Goal: Complete application form

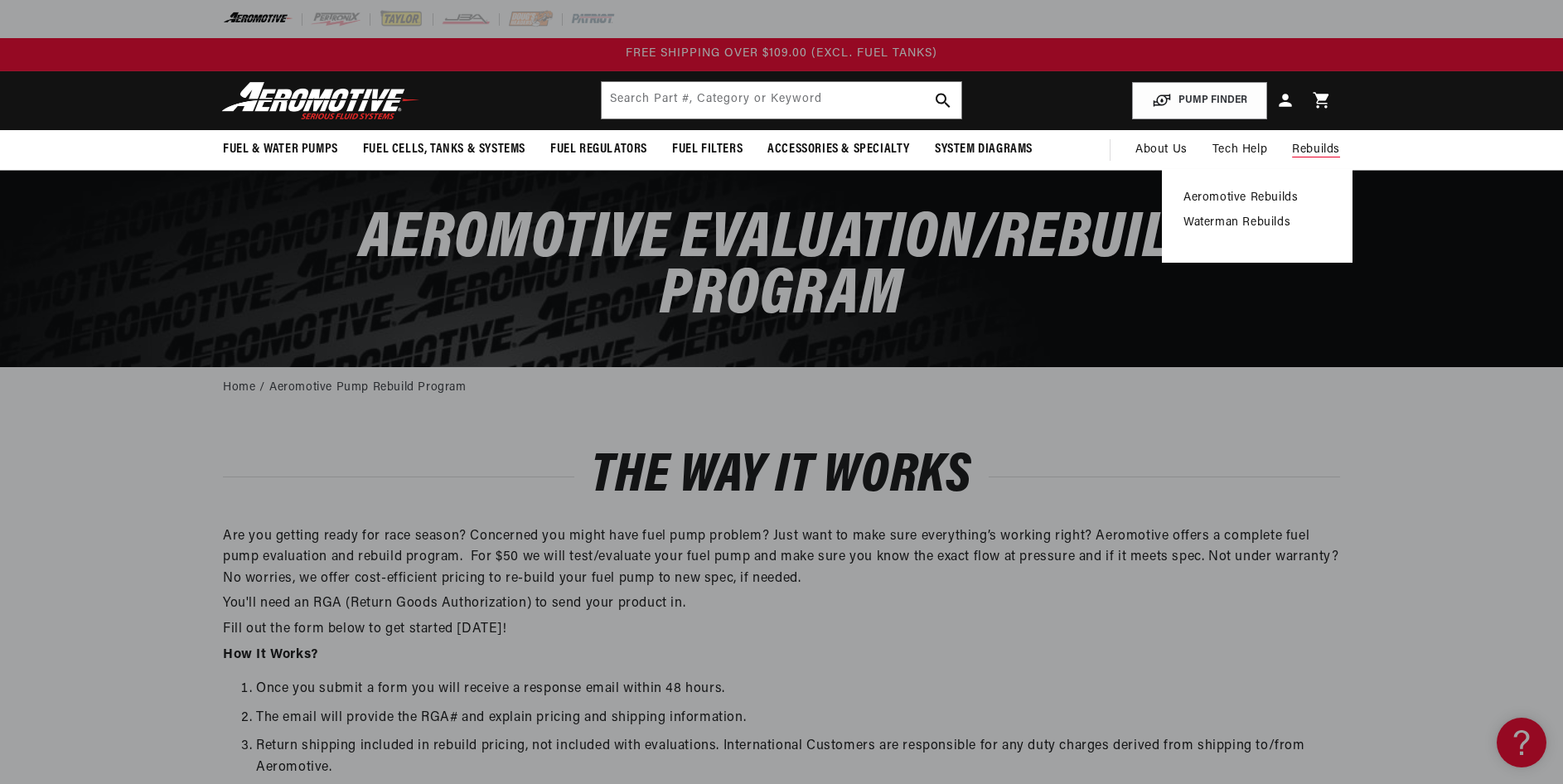
click at [1242, 196] on link "Aeromotive Rebuilds" at bounding box center [1257, 198] width 147 height 15
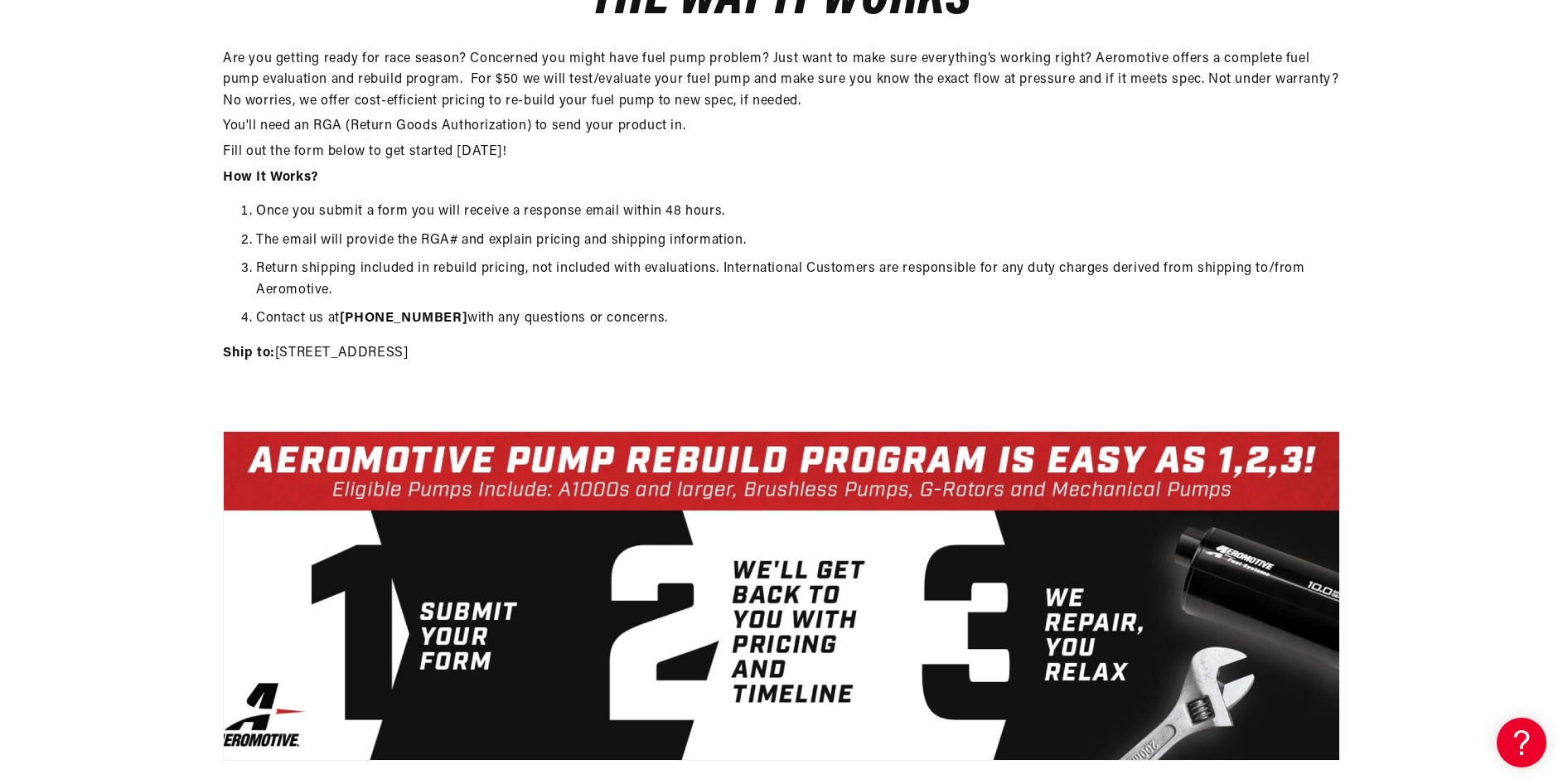
scroll to position [580, 0]
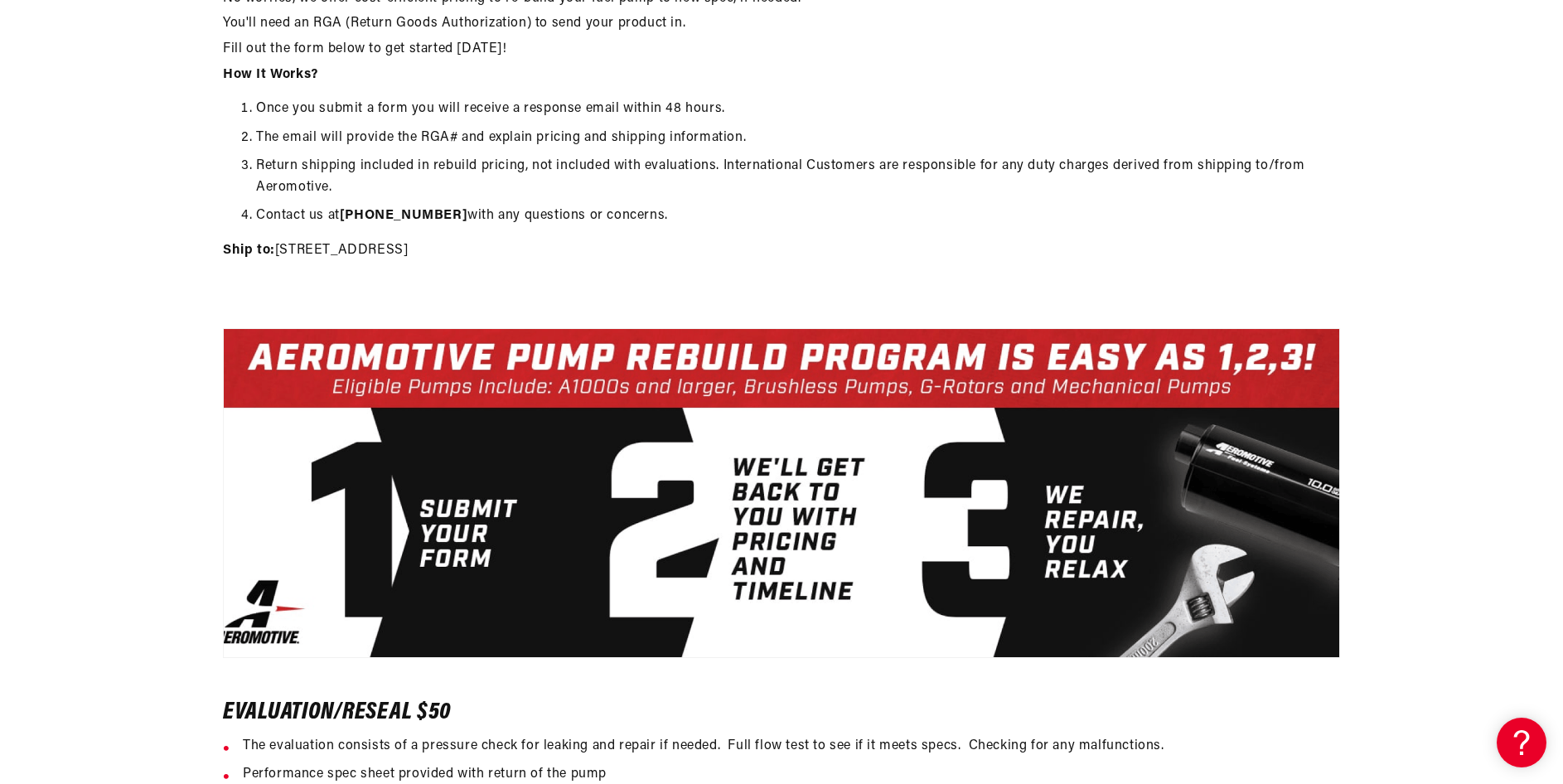
click at [442, 542] on img at bounding box center [782, 493] width 1117 height 330
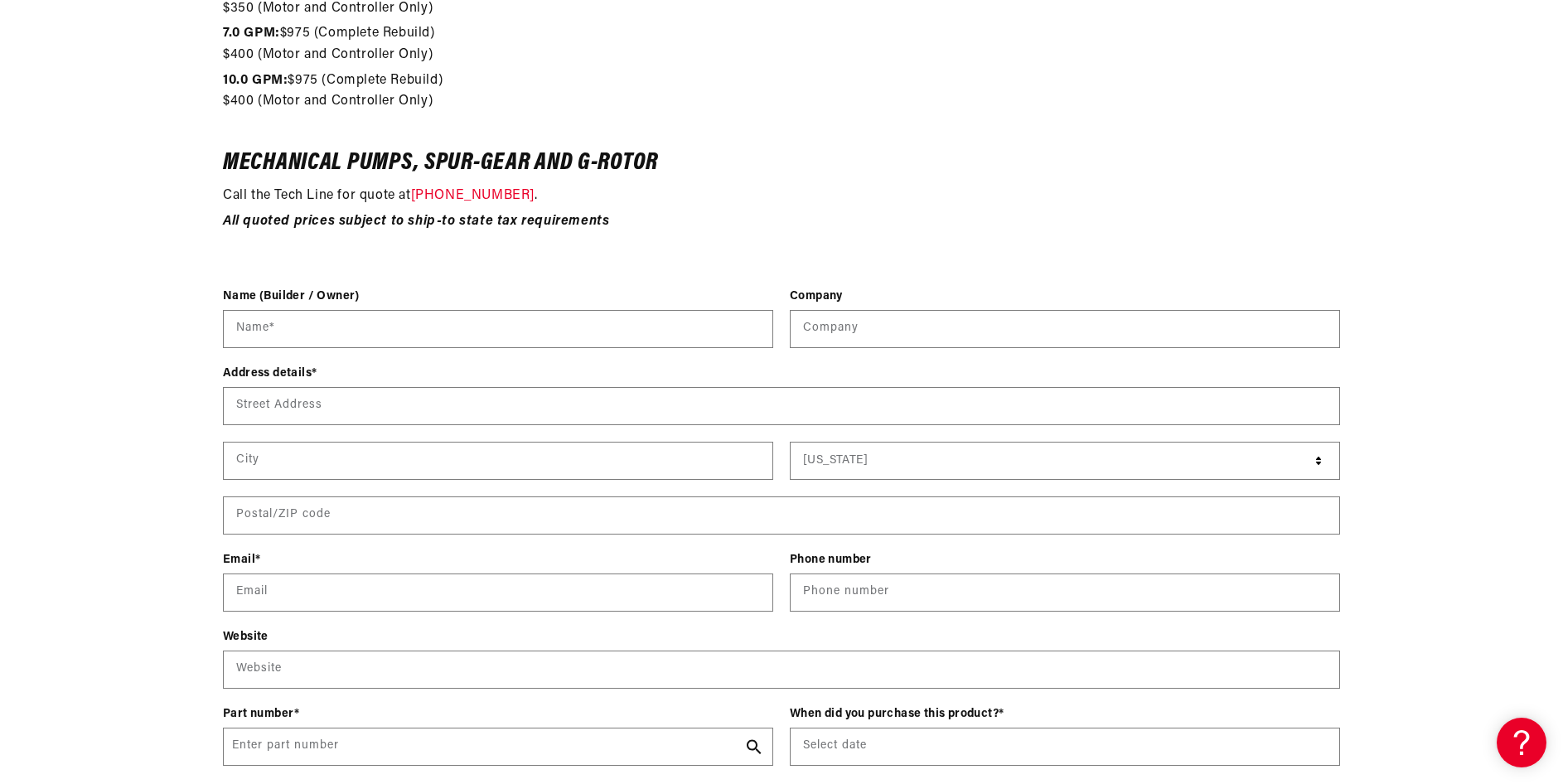
scroll to position [2072, 0]
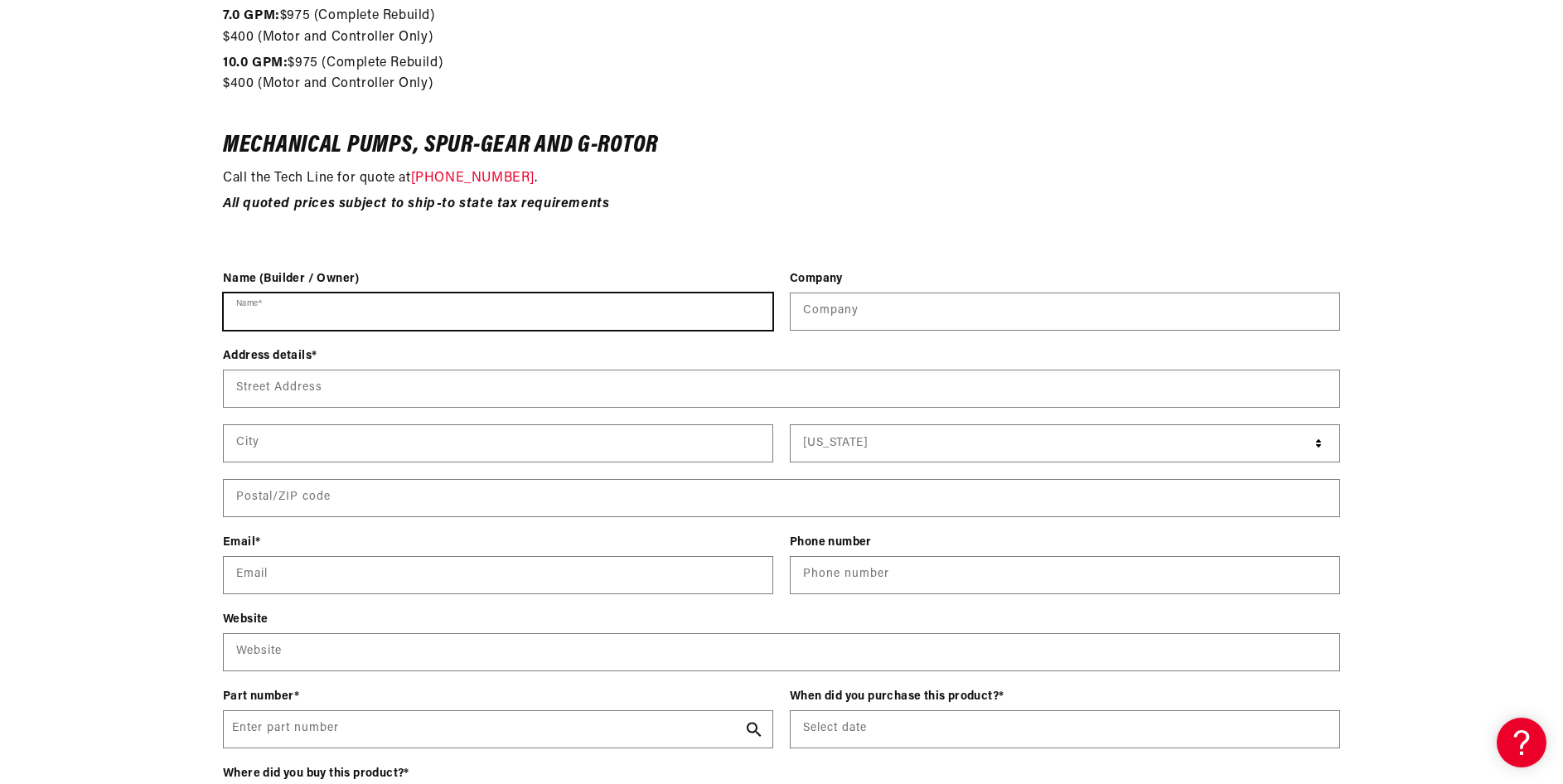
click at [299, 304] on input "Name *" at bounding box center [498, 311] width 548 height 36
click at [285, 316] on input "Name *" at bounding box center [498, 311] width 548 height 36
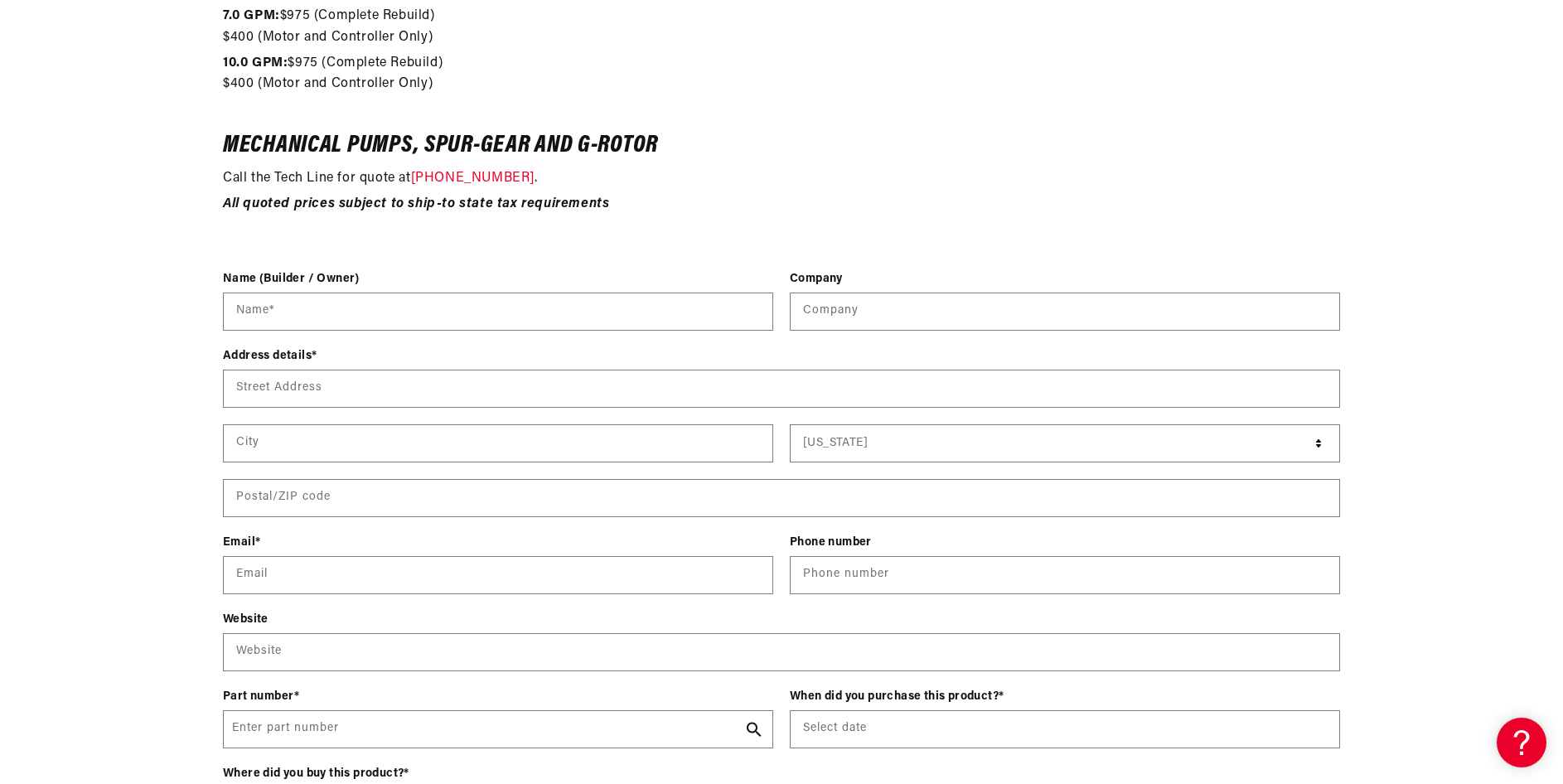
click at [159, 417] on div "Contact form Name (Builder / Owner) Name * Company Company Address details * St…" at bounding box center [782, 636] width 1563 height 733
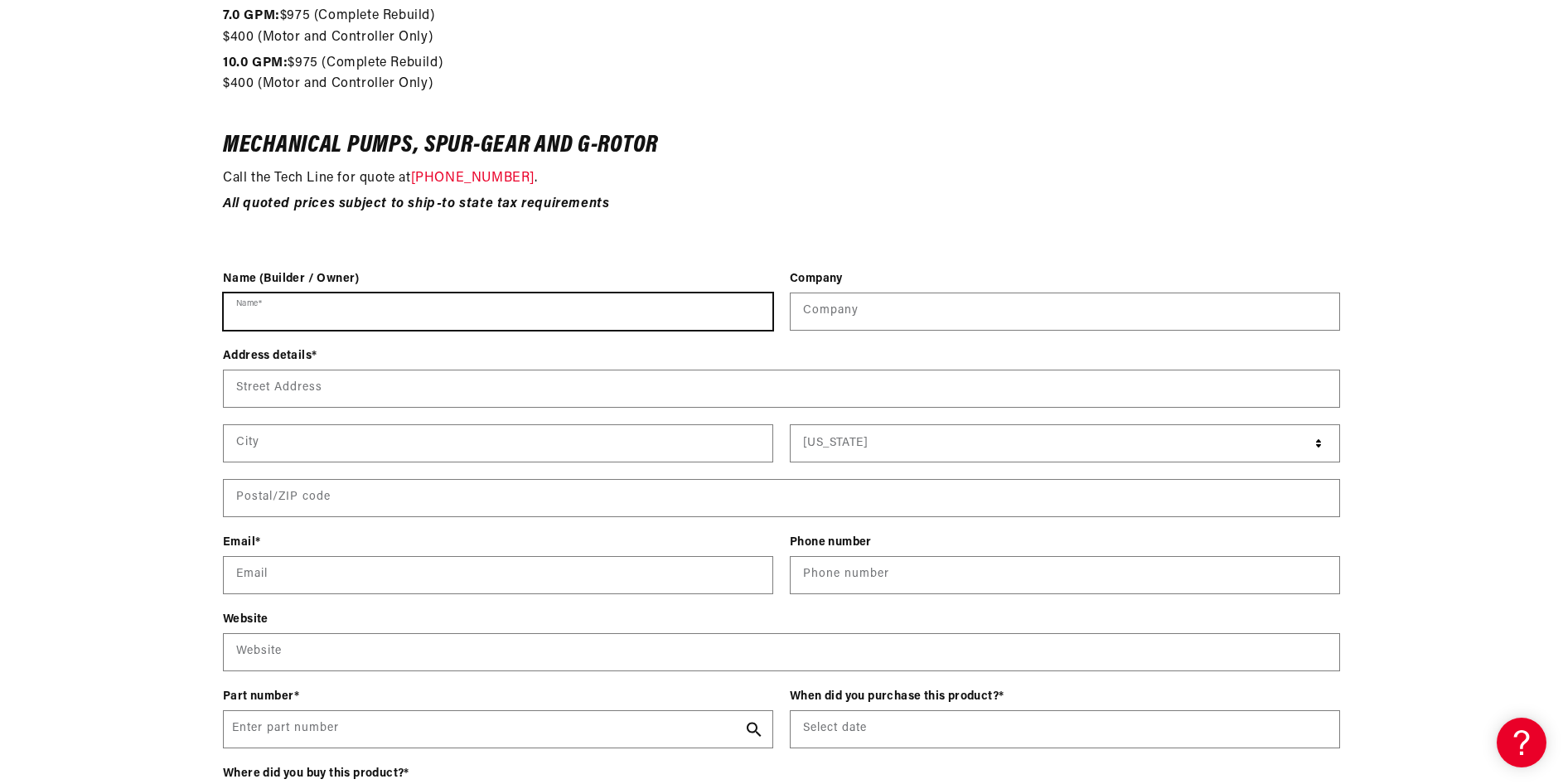
drag, startPoint x: 298, startPoint y: 323, endPoint x: 305, endPoint y: 287, distance: 36.7
click at [297, 322] on input "Name *" at bounding box center [498, 311] width 548 height 36
type input "[PERSON_NAME]"
type input "2030 [GEOGRAPHIC_DATA]"
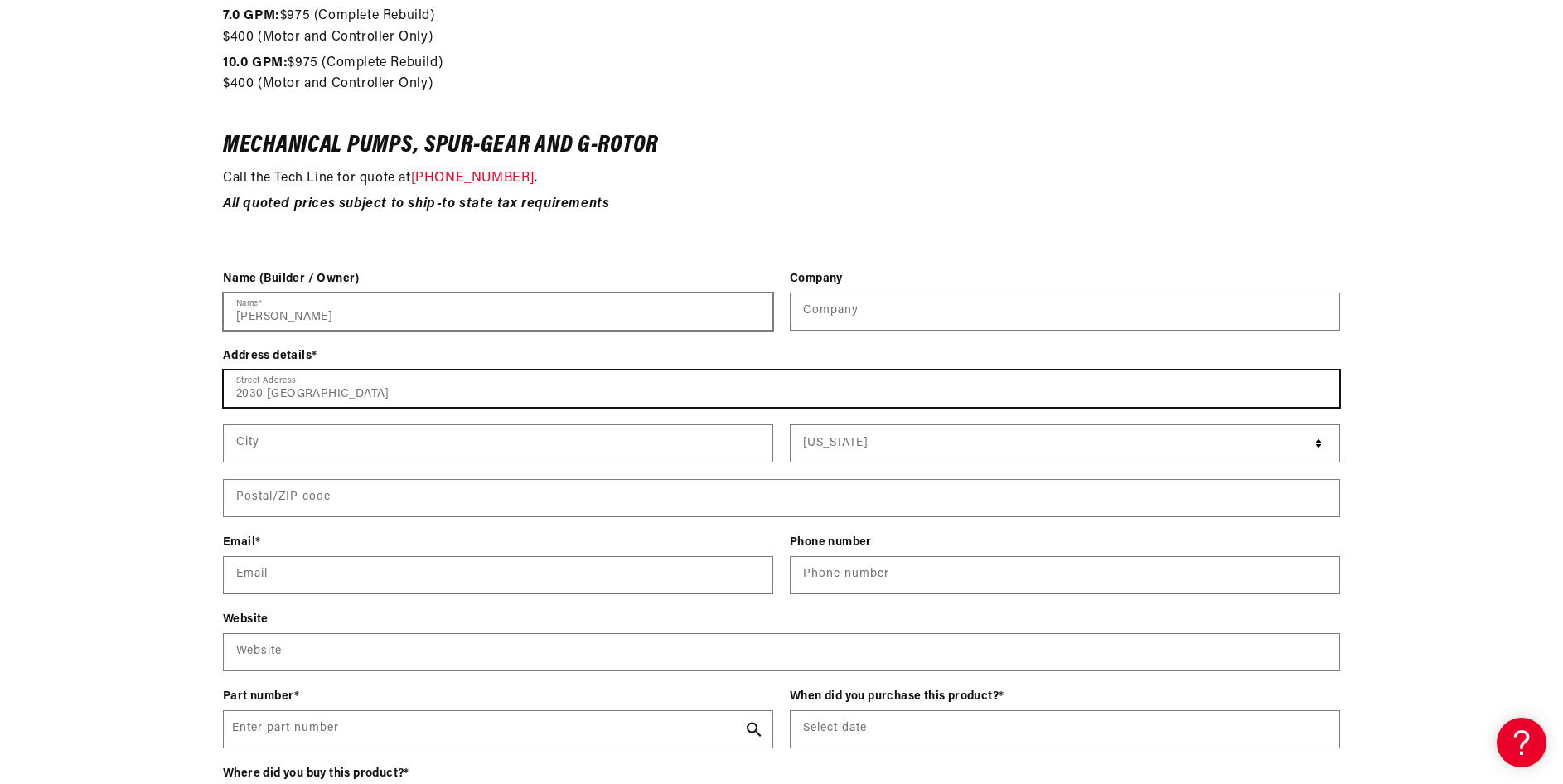
type input "BALL GROUND"
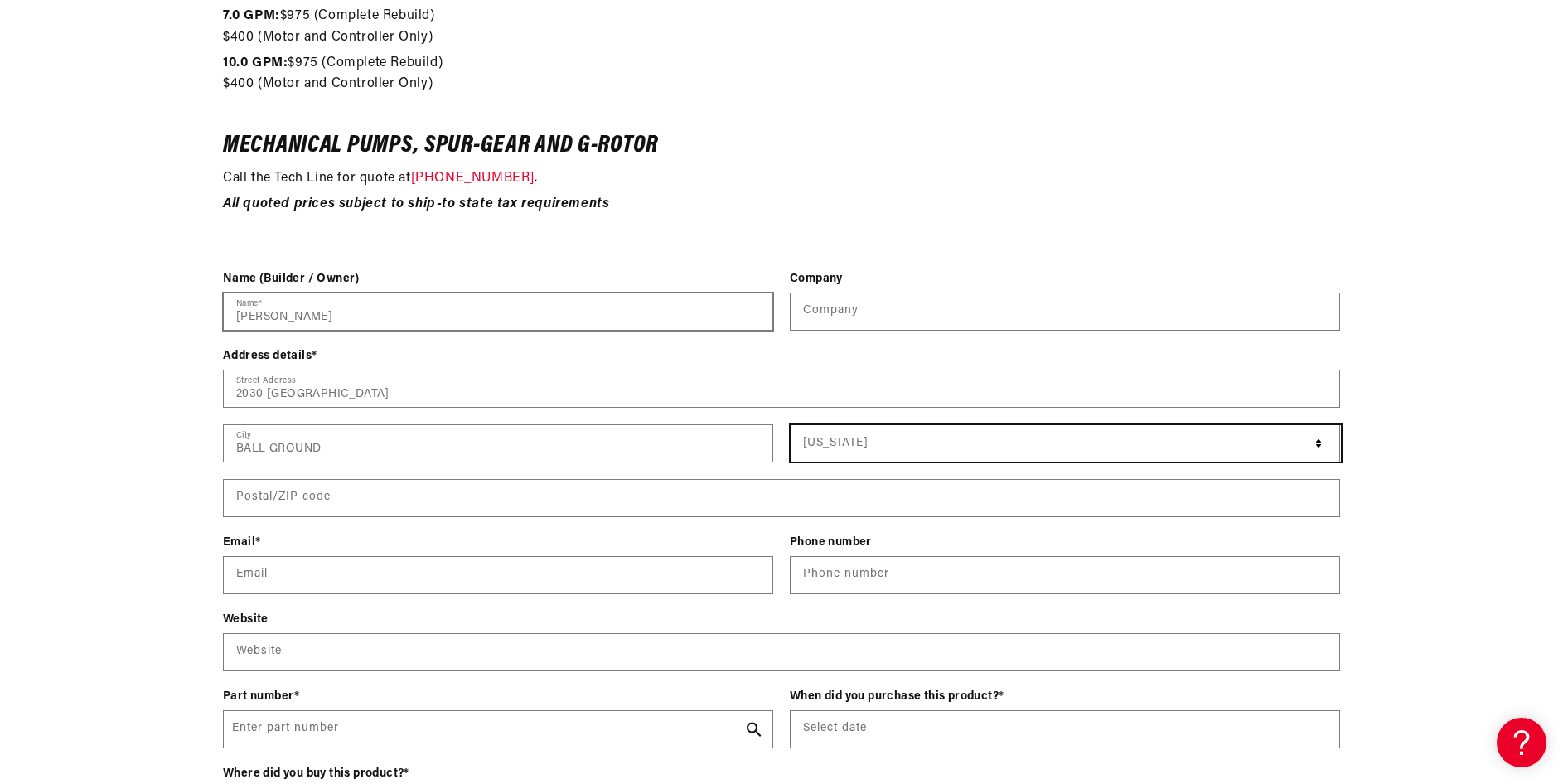
select select "[US_STATE]"
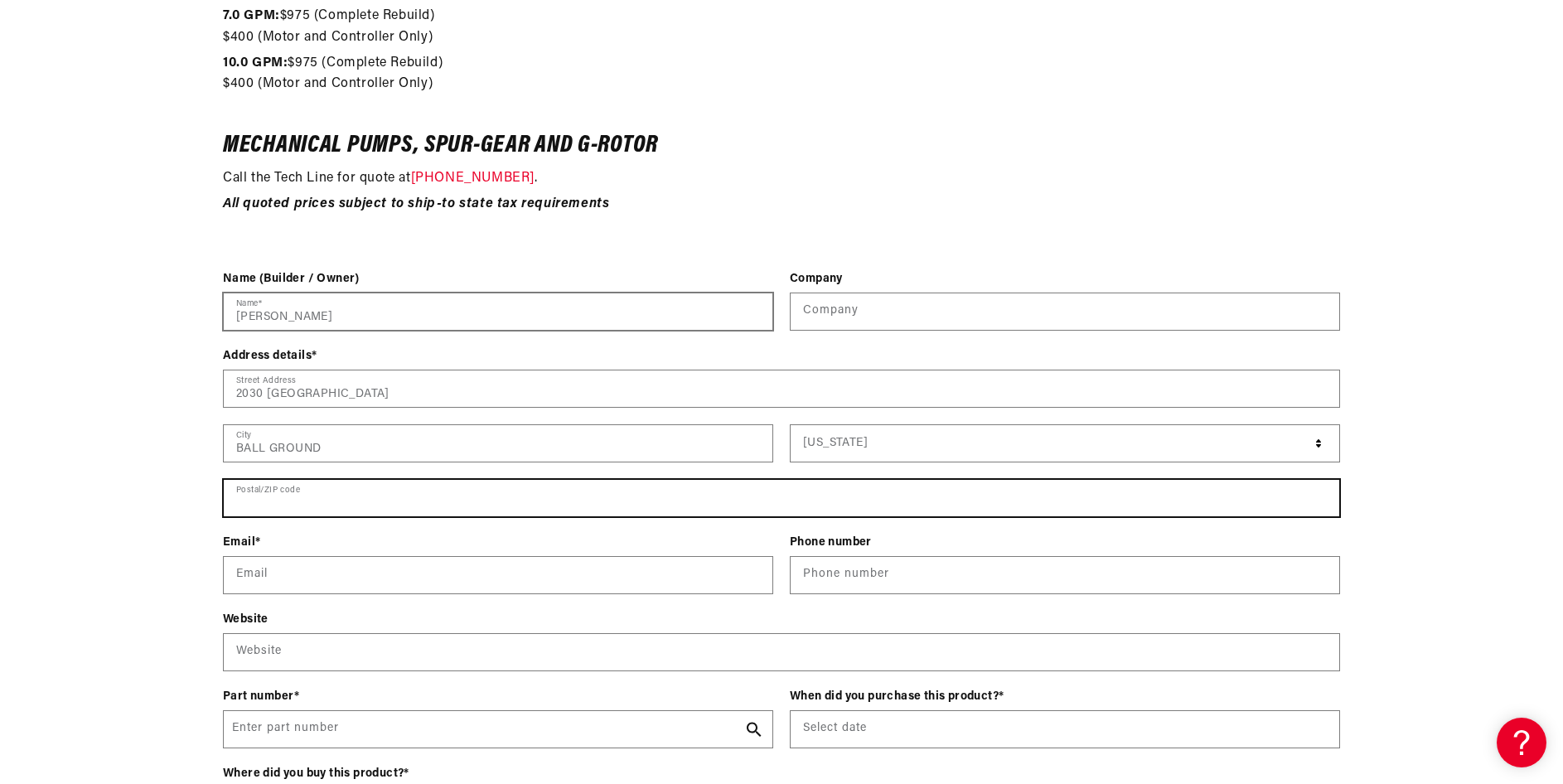
type input "30107"
type input "[EMAIL_ADDRESS][DOMAIN_NAME]"
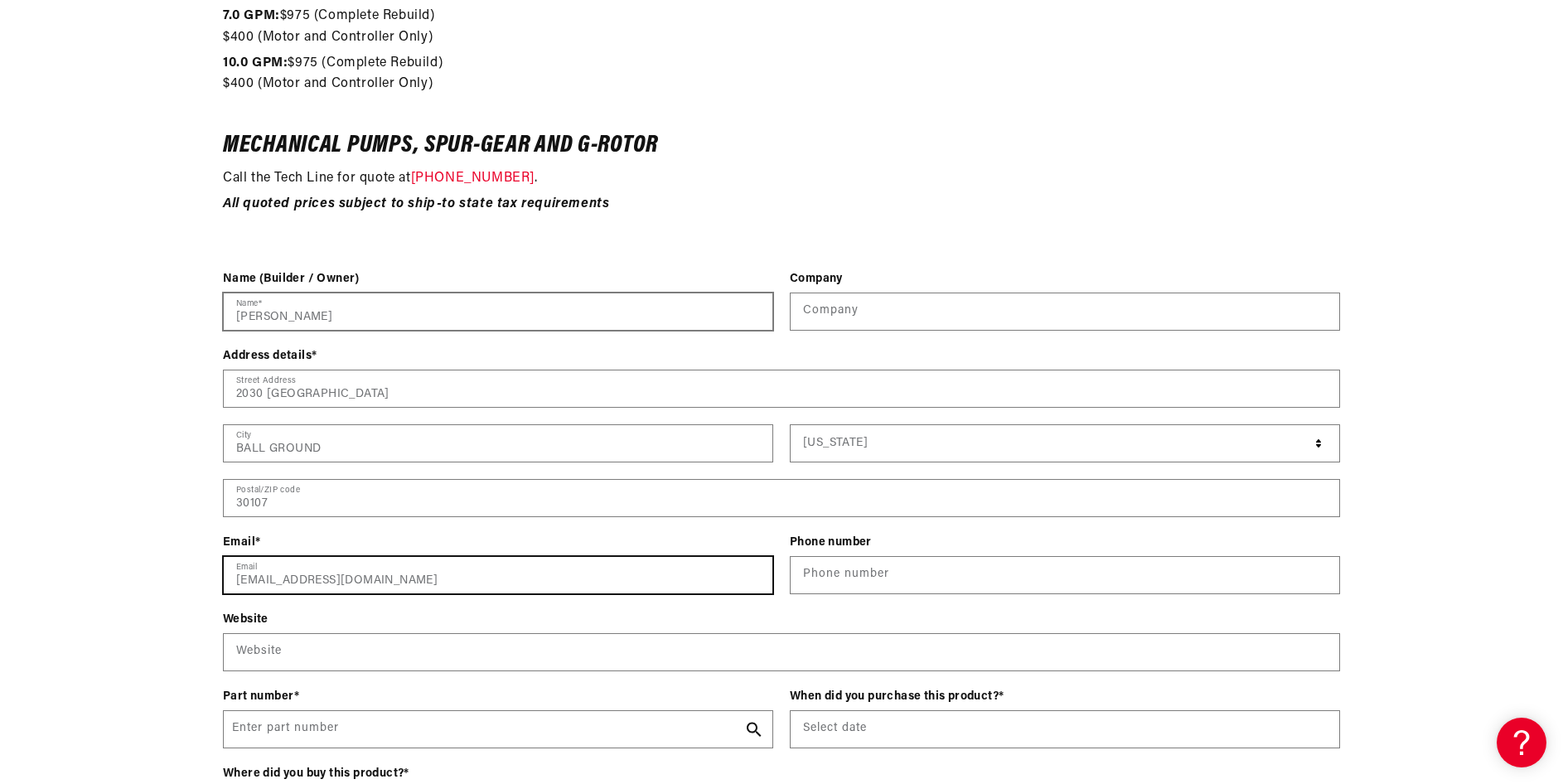
type input "18432353315"
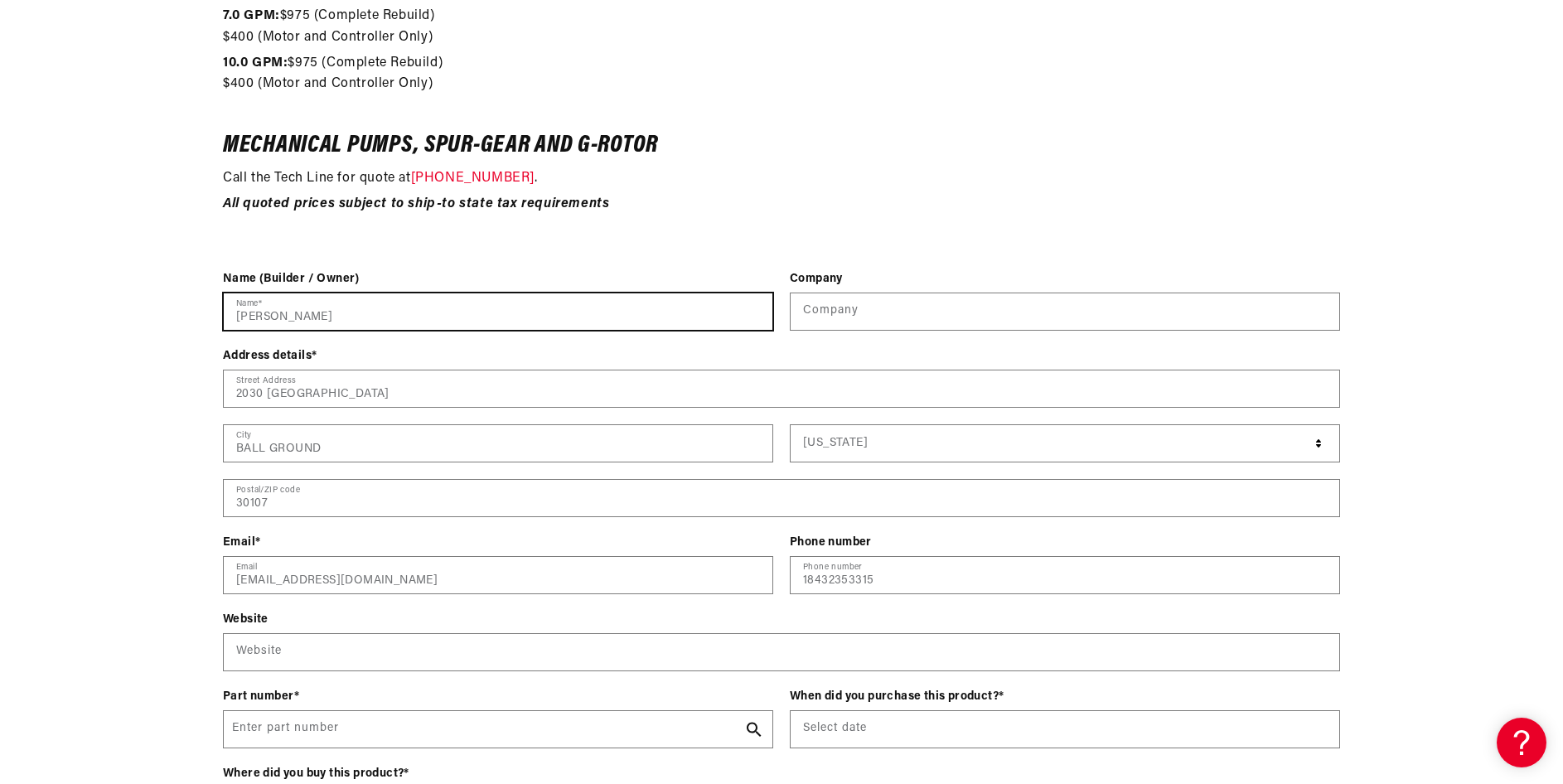
scroll to position [2154, 0]
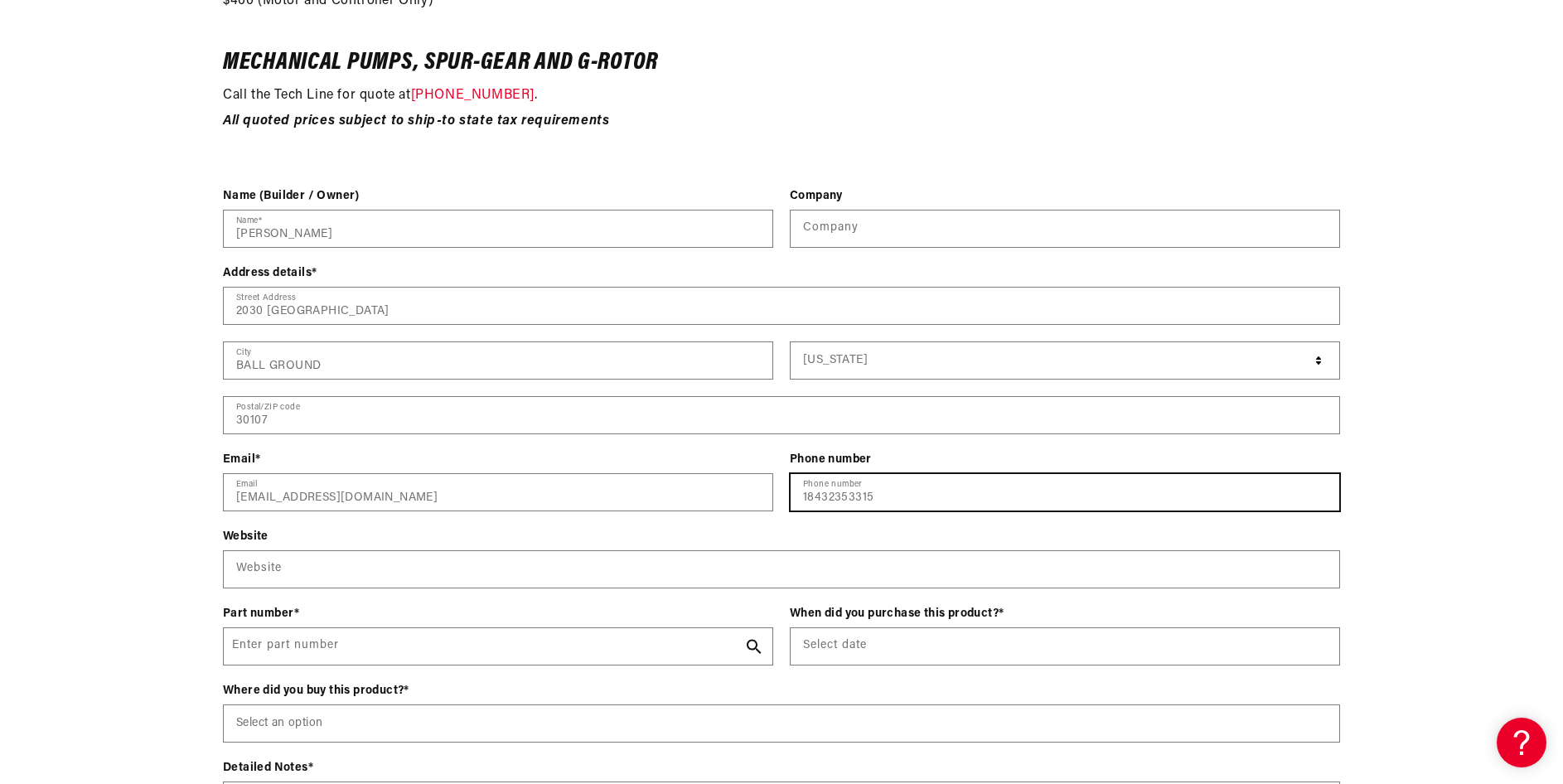
click at [800, 498] on input "18432353315" at bounding box center [1064, 493] width 548 height 36
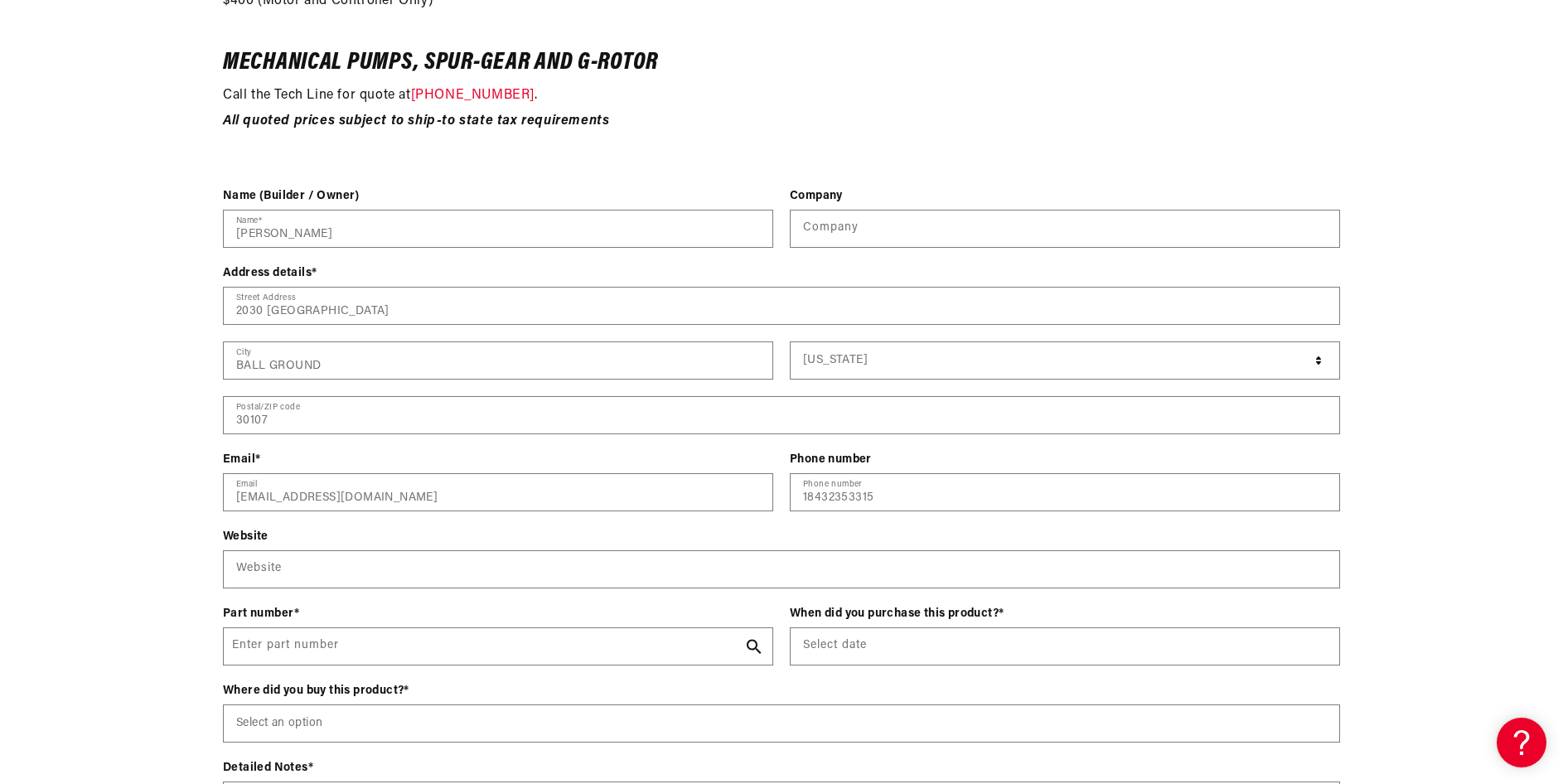
click at [1476, 461] on div "Contact form Name (Builder / Owner) [PERSON_NAME] Name * Company Company Addres…" at bounding box center [782, 553] width 1563 height 733
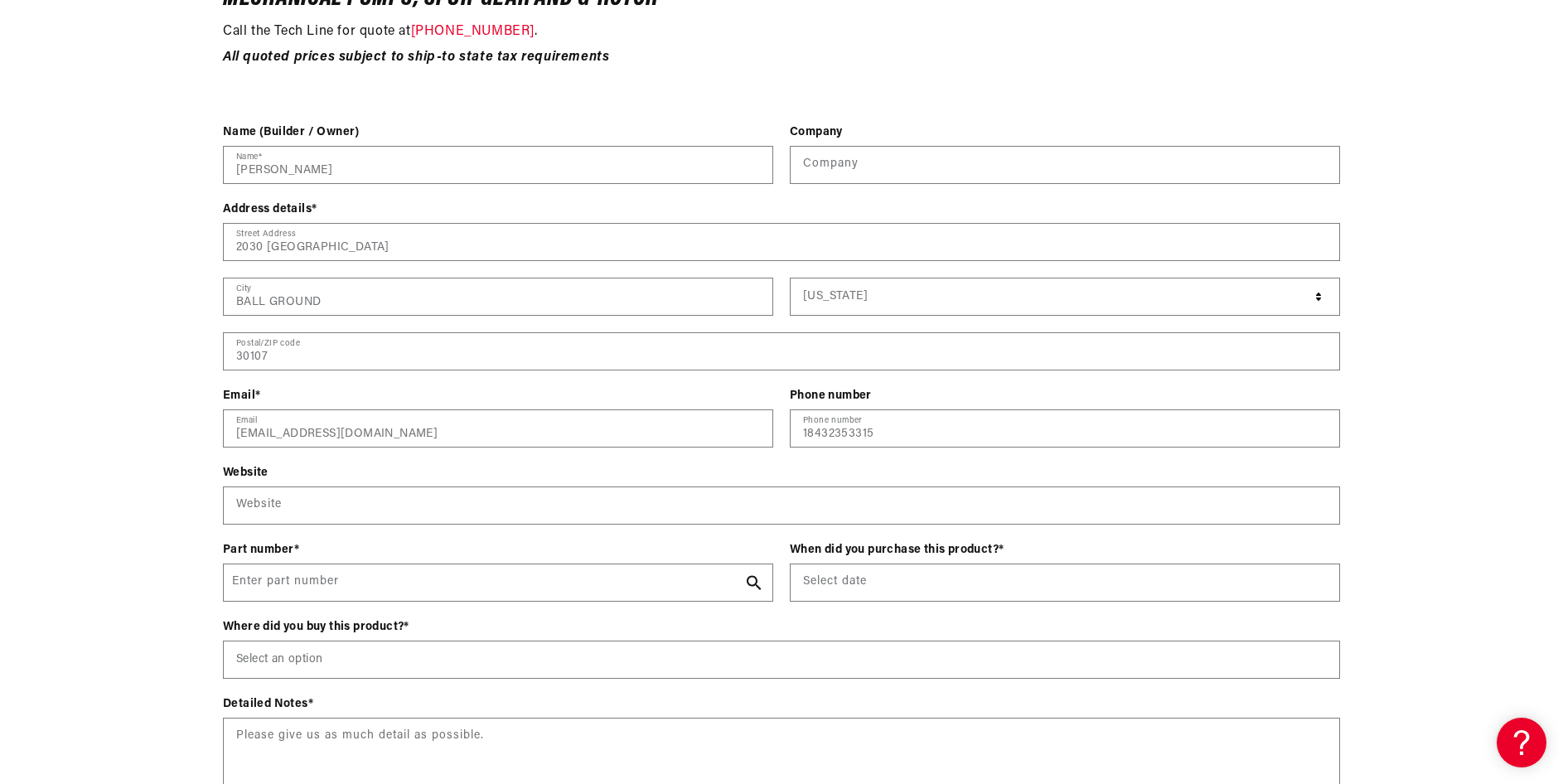
scroll to position [2238, 0]
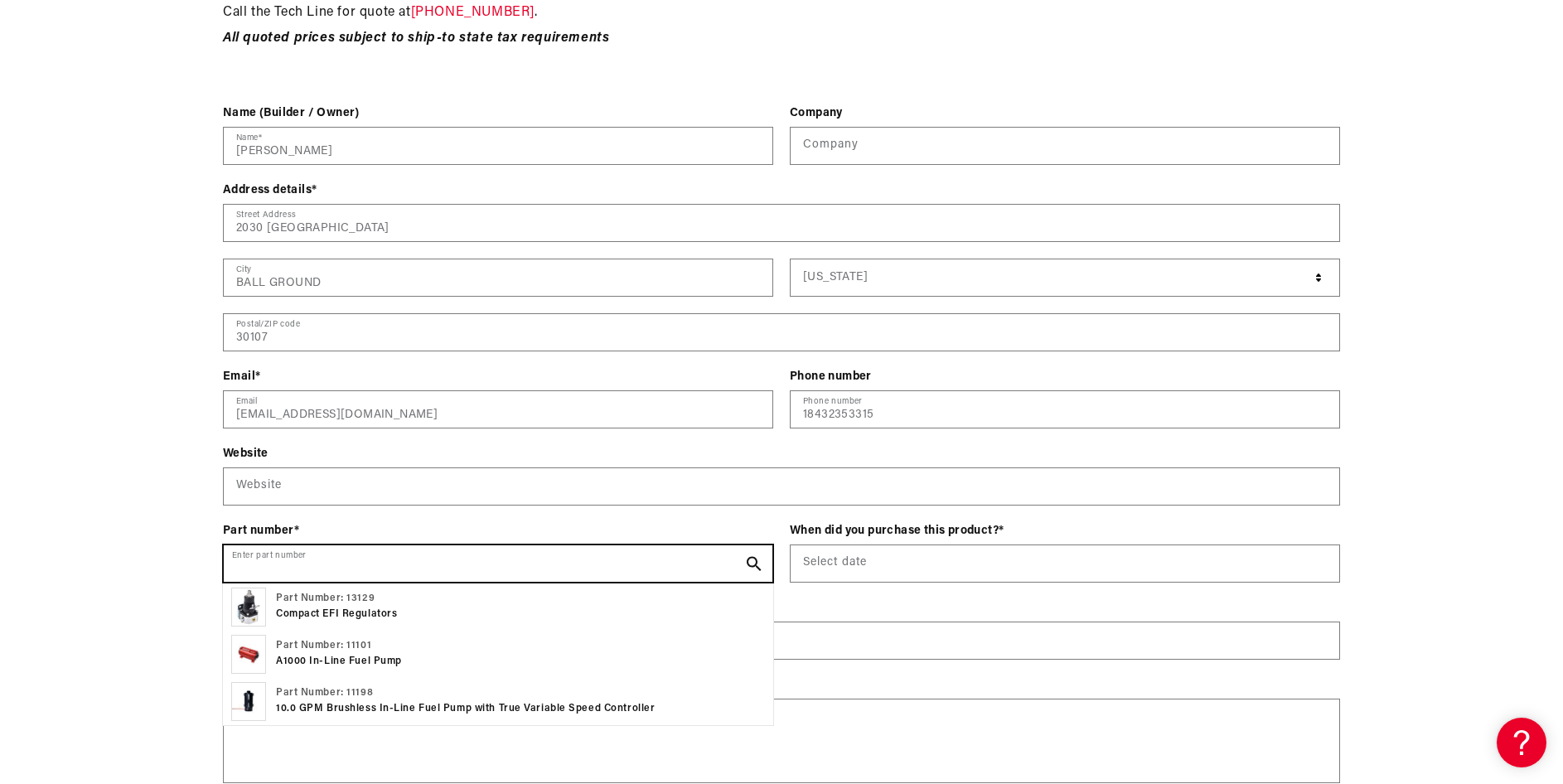
click at [232, 567] on input "Enter part number" at bounding box center [498, 564] width 548 height 36
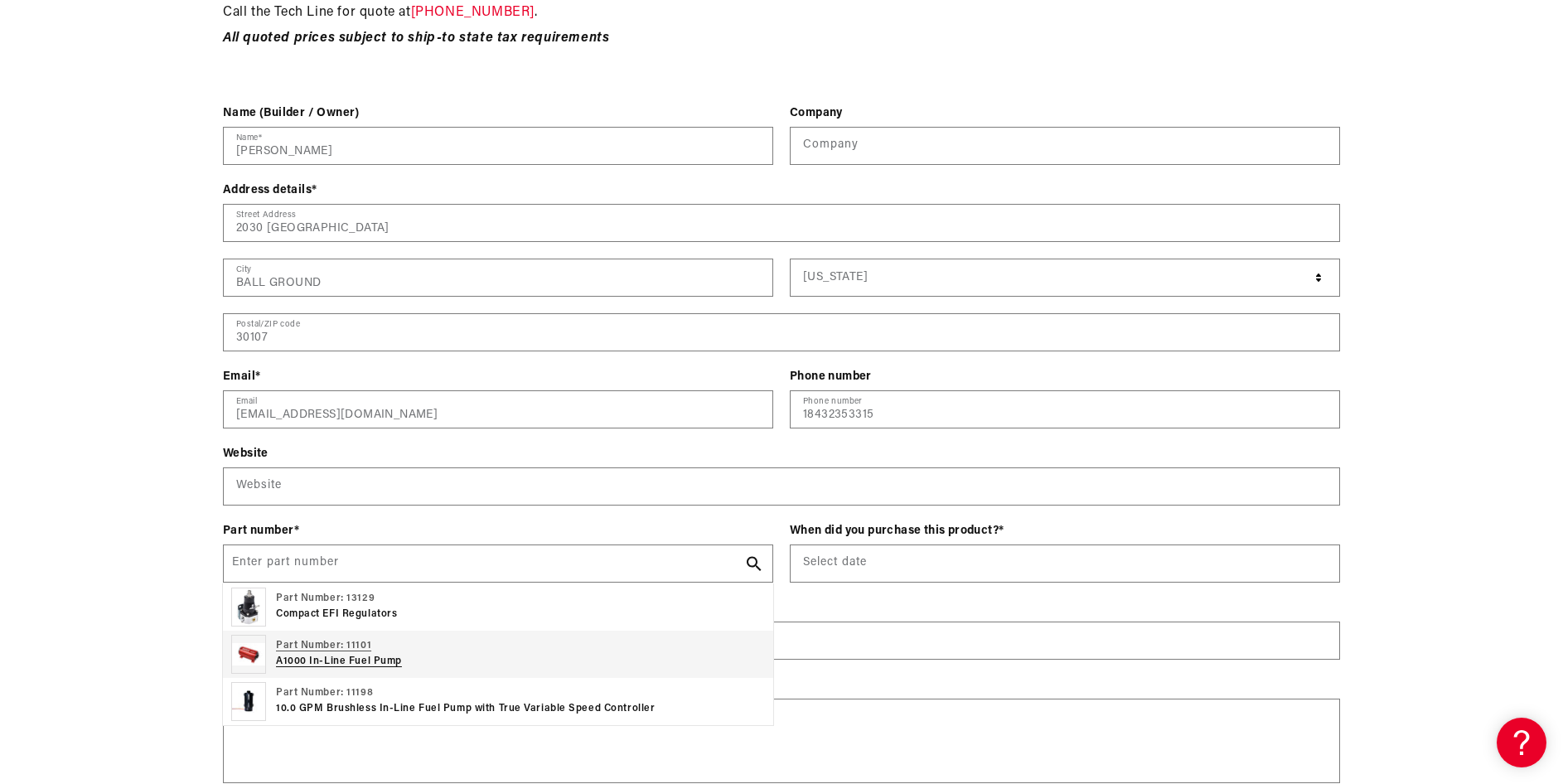
click at [258, 650] on img at bounding box center [249, 654] width 35 height 39
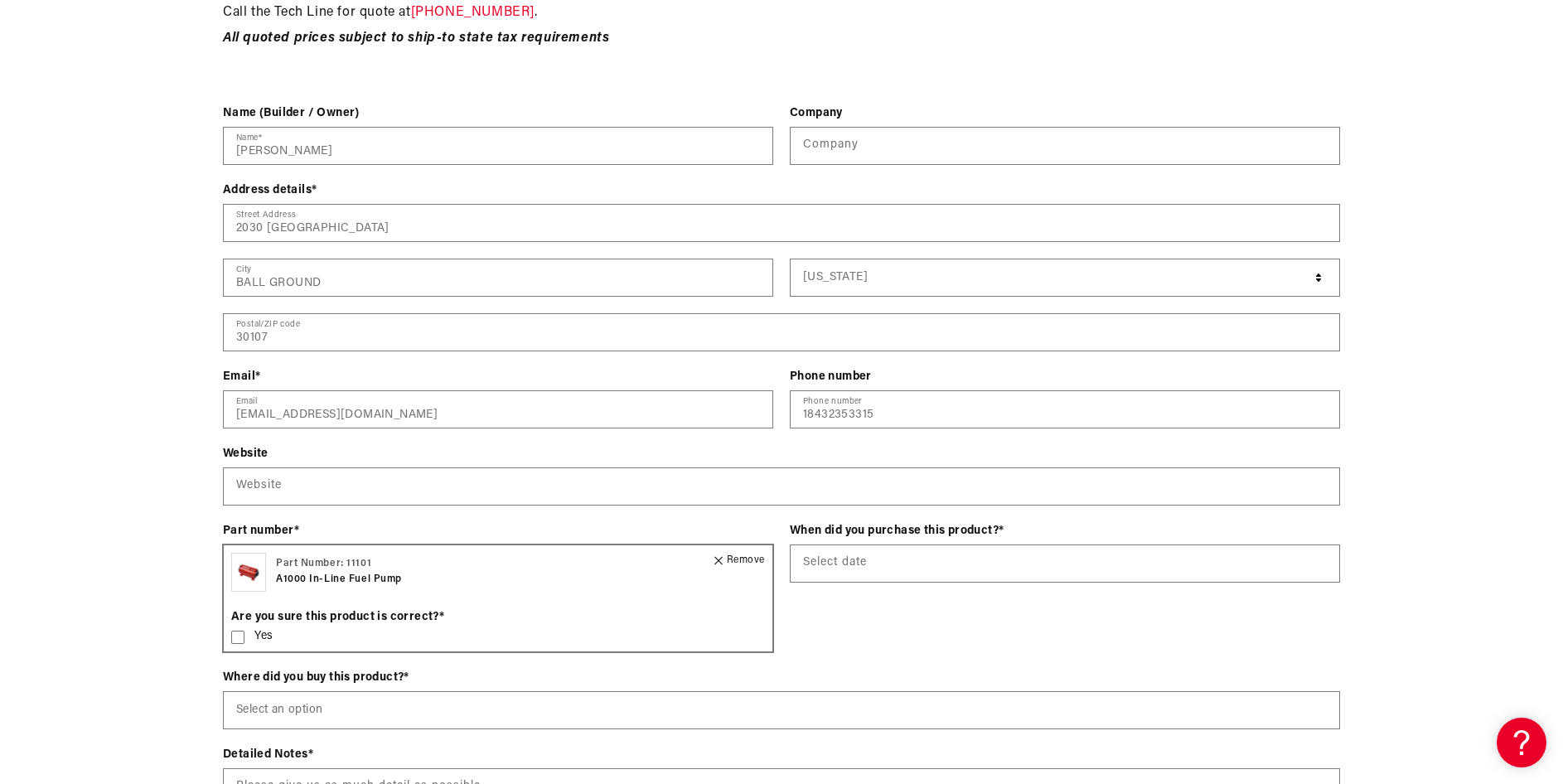
click at [239, 636] on icon at bounding box center [238, 637] width 13 height 13
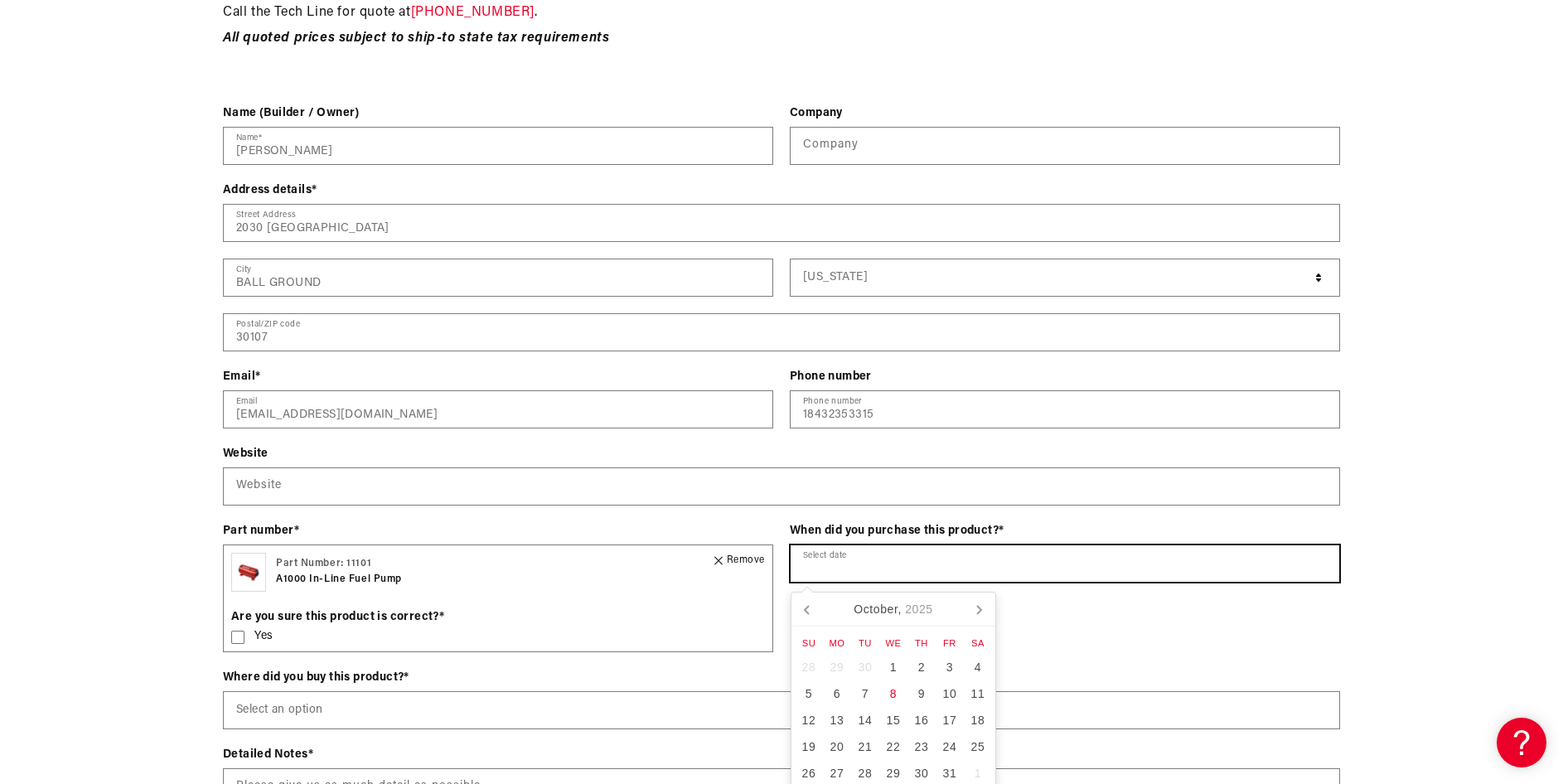
click at [900, 559] on input "text" at bounding box center [1064, 564] width 548 height 36
click at [804, 569] on input "text" at bounding box center [1064, 564] width 548 height 36
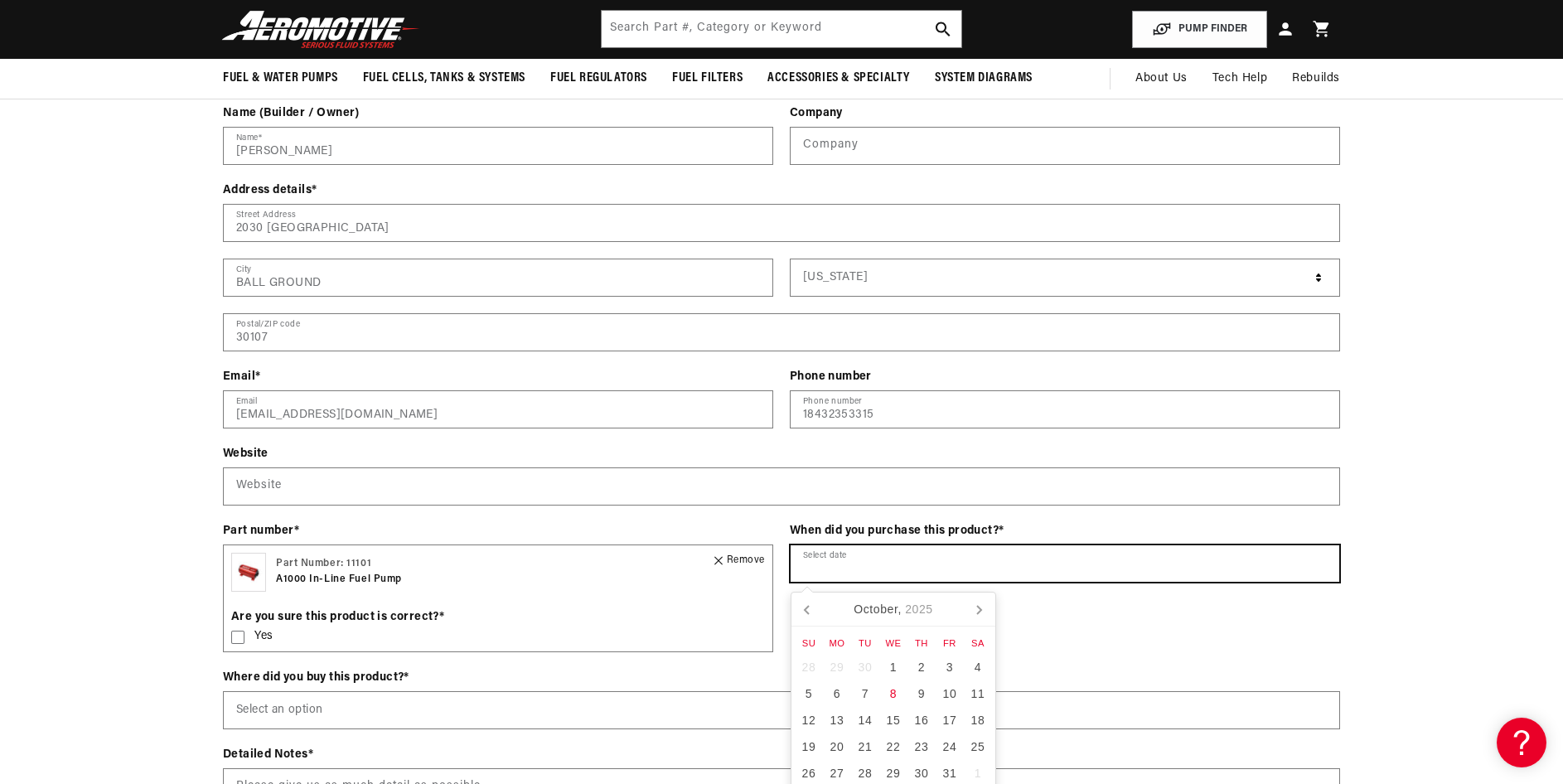
click at [825, 567] on input "text" at bounding box center [1064, 564] width 548 height 36
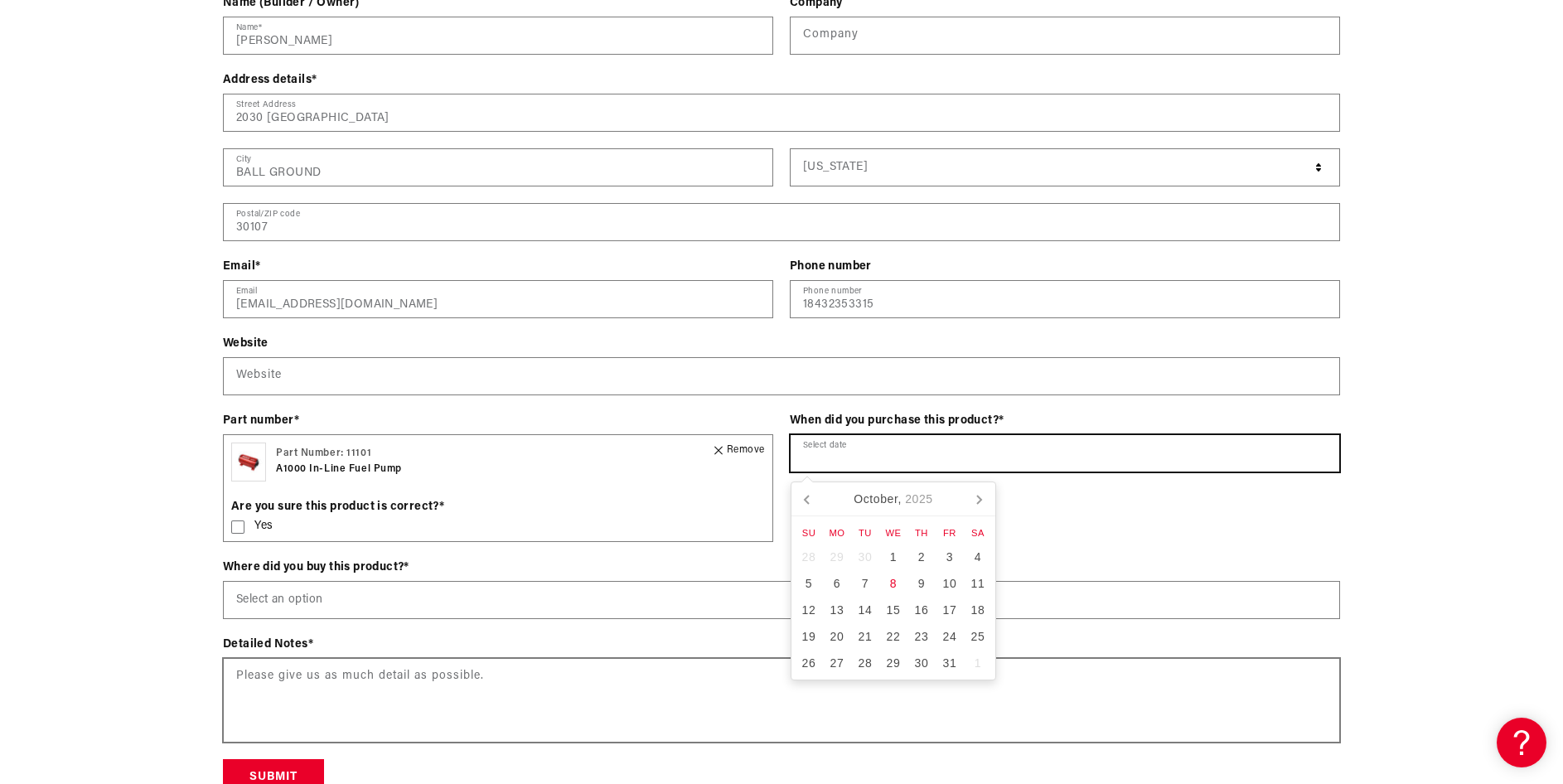
scroll to position [2403, 0]
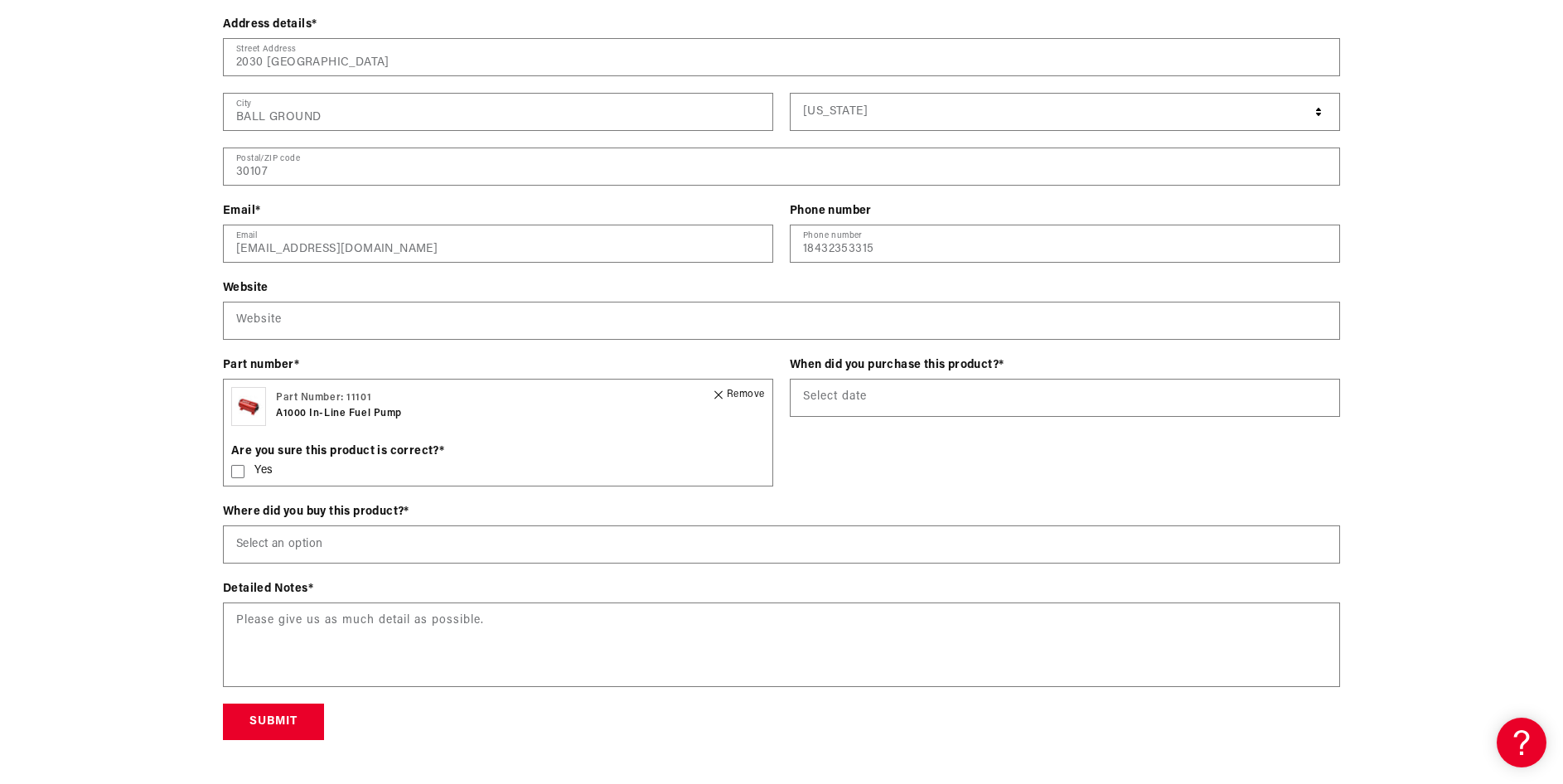
click at [178, 535] on div "Contact form Name (Builder / Owner) [PERSON_NAME] Name * Company Company Addres…" at bounding box center [782, 339] width 1563 height 802
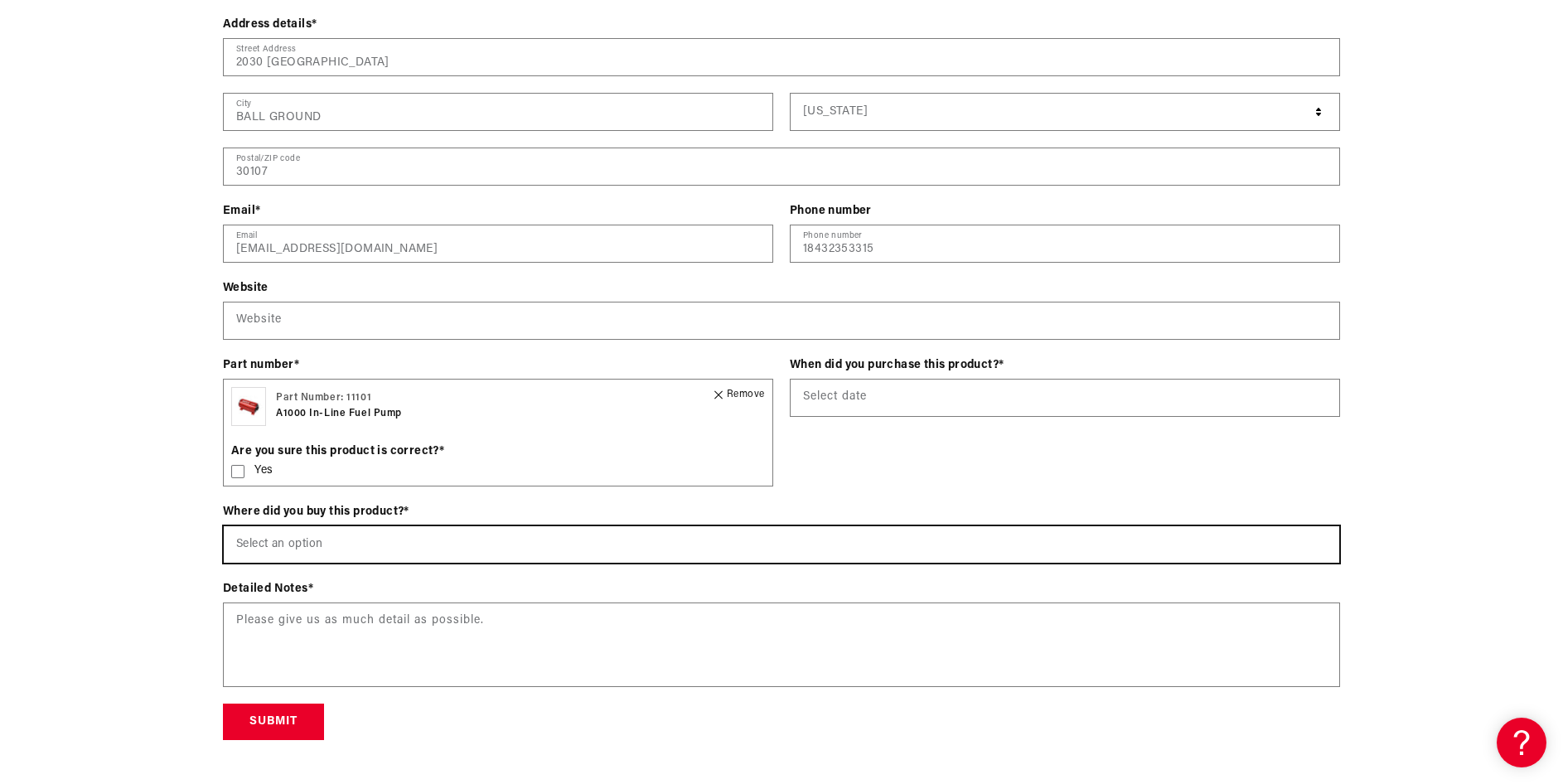
click at [346, 545] on select "Select an option [DOMAIN_NAME] Wholesale Dealer (e.g., Summit, JEGS, etc.) Amaz…" at bounding box center [782, 545] width 1115 height 36
select select "Wholesale Dealer (e.g., Summit, JEGS, etc.)"
click at [224, 526] on select "Select an option [DOMAIN_NAME] Wholesale Dealer (e.g., Summit, JEGS, etc.) Amaz…" at bounding box center [782, 545] width 1115 height 36
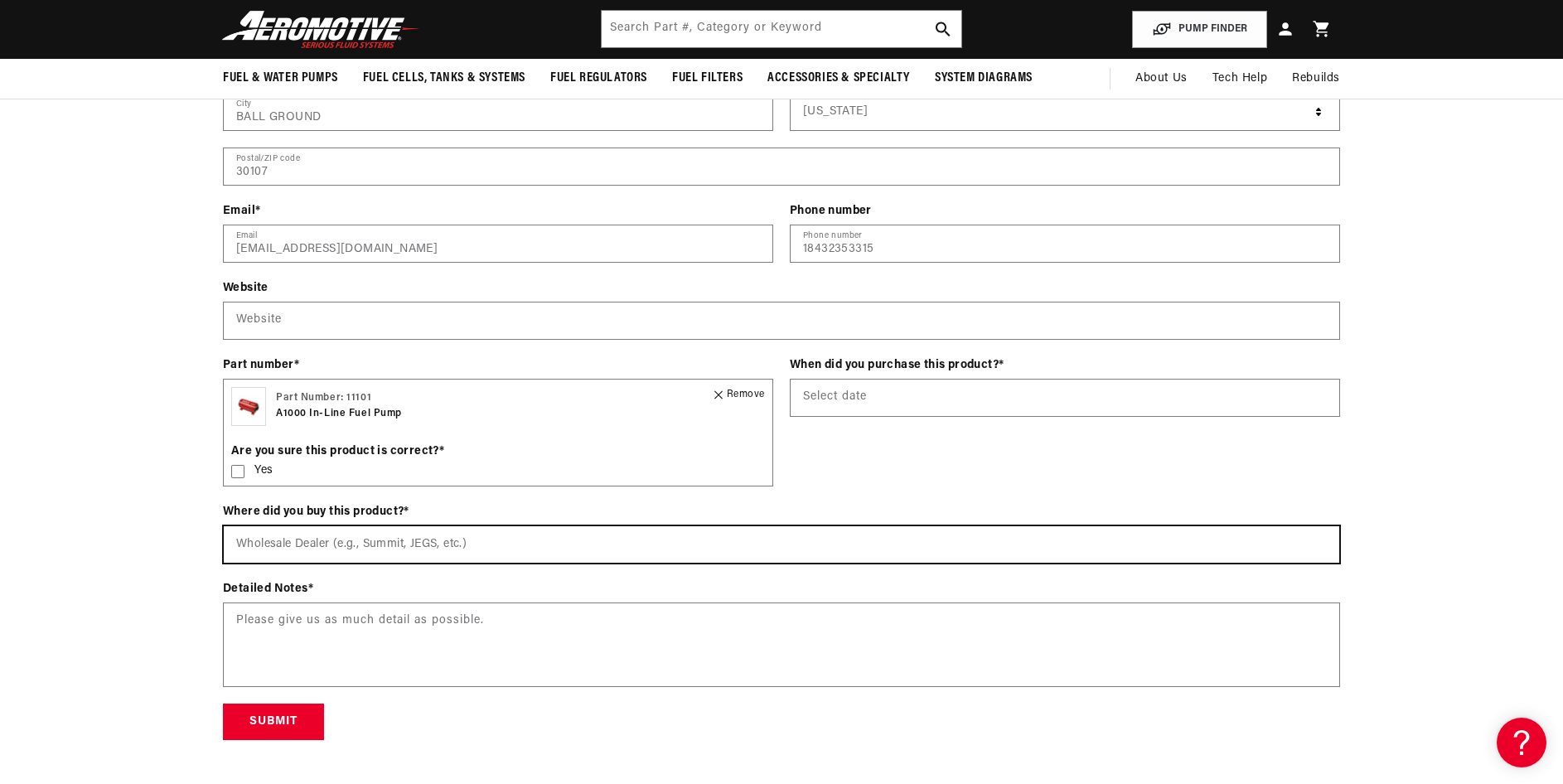
scroll to position [2238, 0]
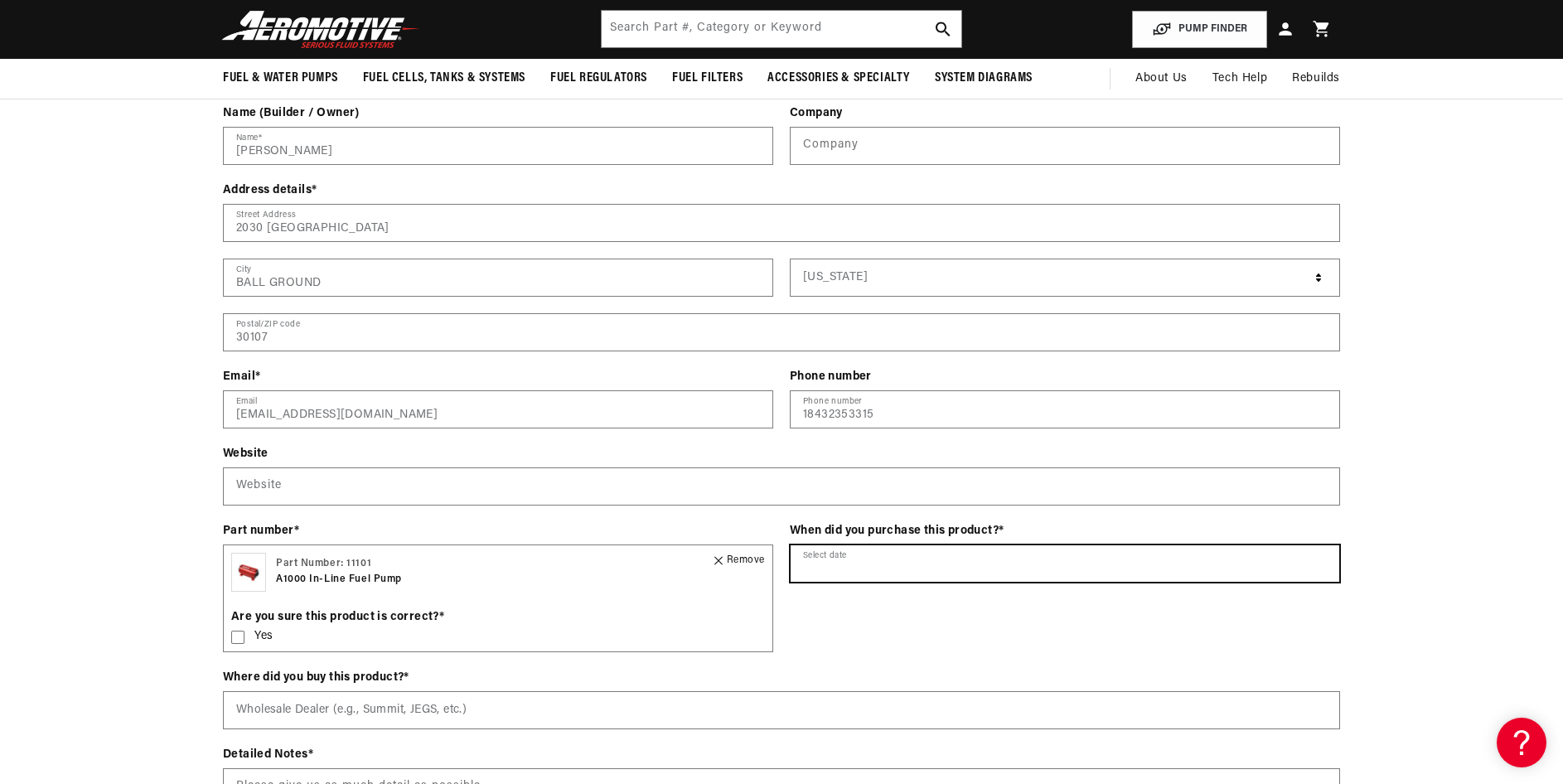
click at [832, 561] on input "text" at bounding box center [1064, 564] width 548 height 36
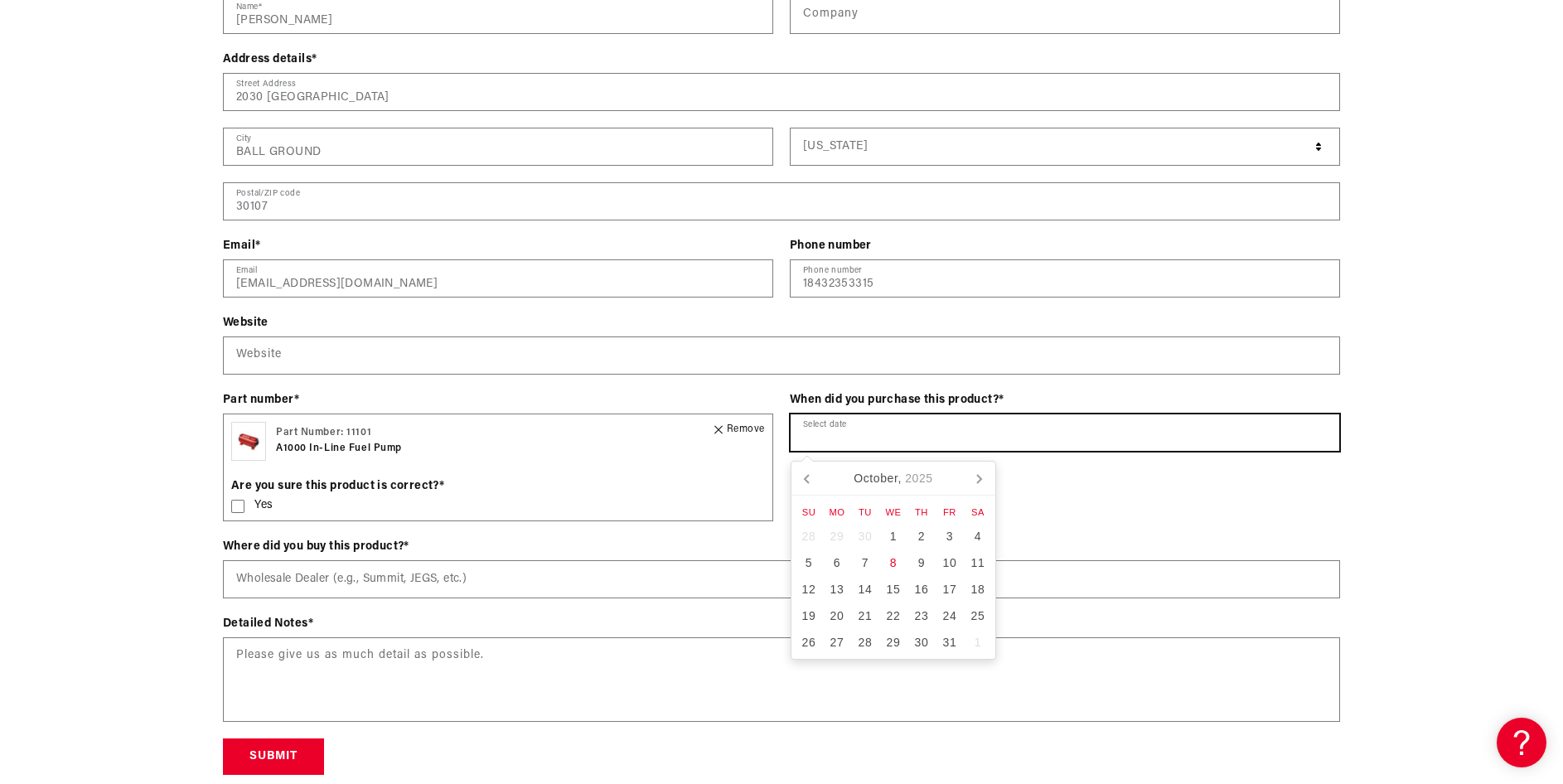
scroll to position [2486, 0]
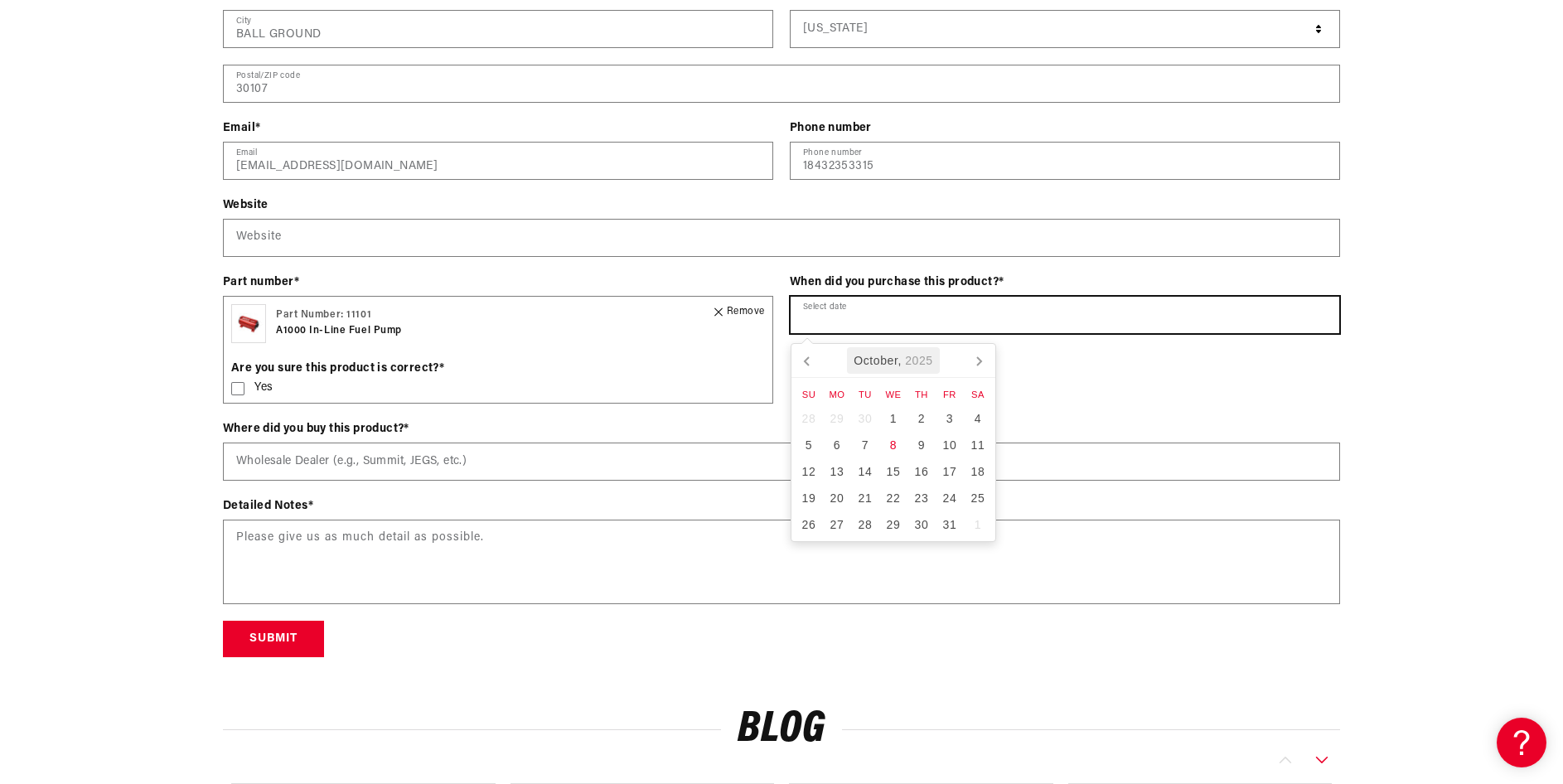
click at [920, 359] on icon "2025" at bounding box center [919, 360] width 28 height 18
click at [884, 357] on div "2025" at bounding box center [893, 360] width 42 height 27
click at [864, 400] on div "2020" at bounding box center [869, 404] width 49 height 47
click at [885, 363] on div "2020" at bounding box center [893, 360] width 42 height 27
click at [807, 359] on icon at bounding box center [807, 362] width 4 height 9
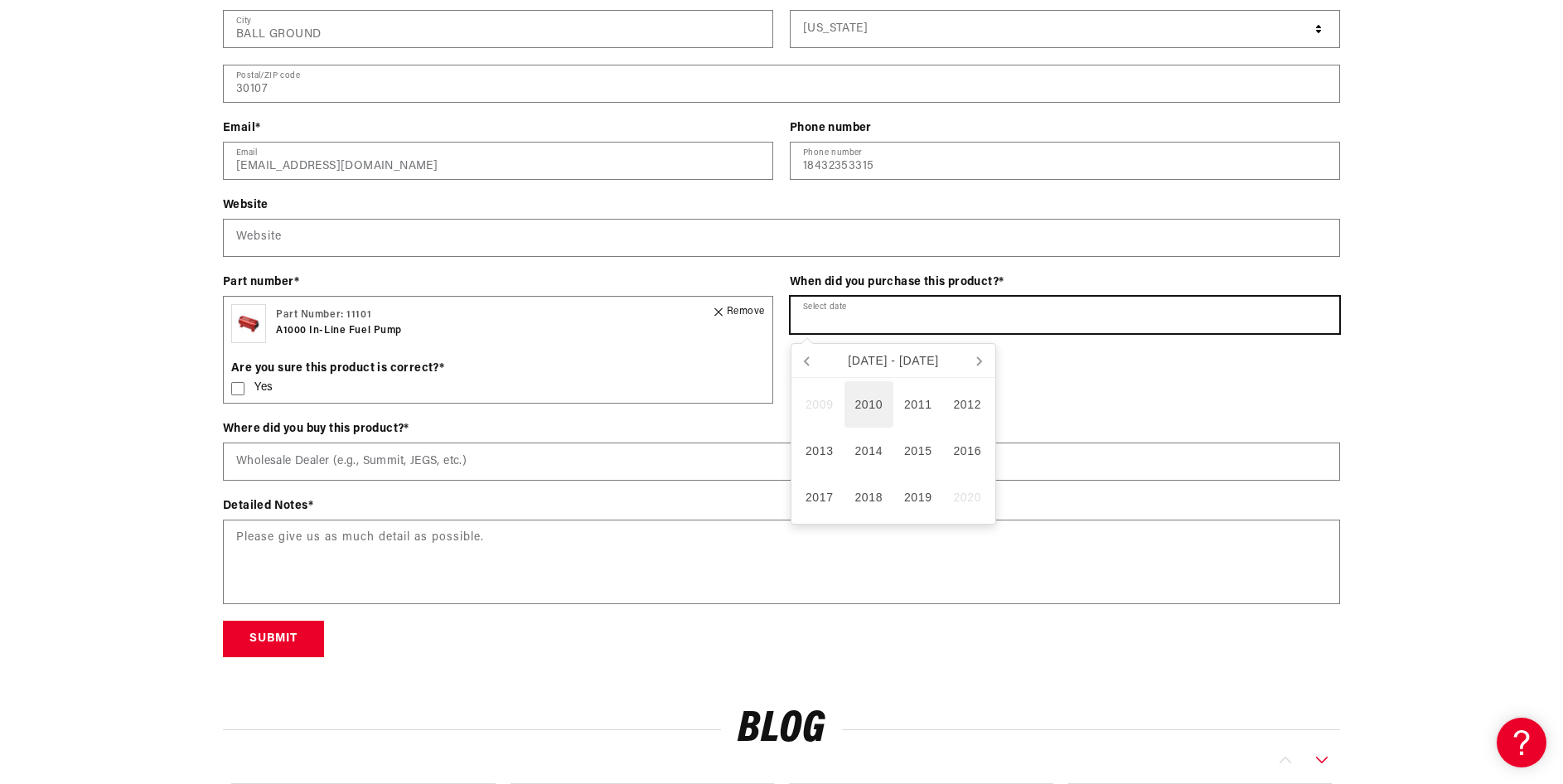
click at [862, 402] on div "2010" at bounding box center [869, 404] width 49 height 47
click at [827, 396] on div "Jan" at bounding box center [827, 398] width 65 height 35
click at [945, 418] on div "1" at bounding box center [950, 418] width 28 height 27
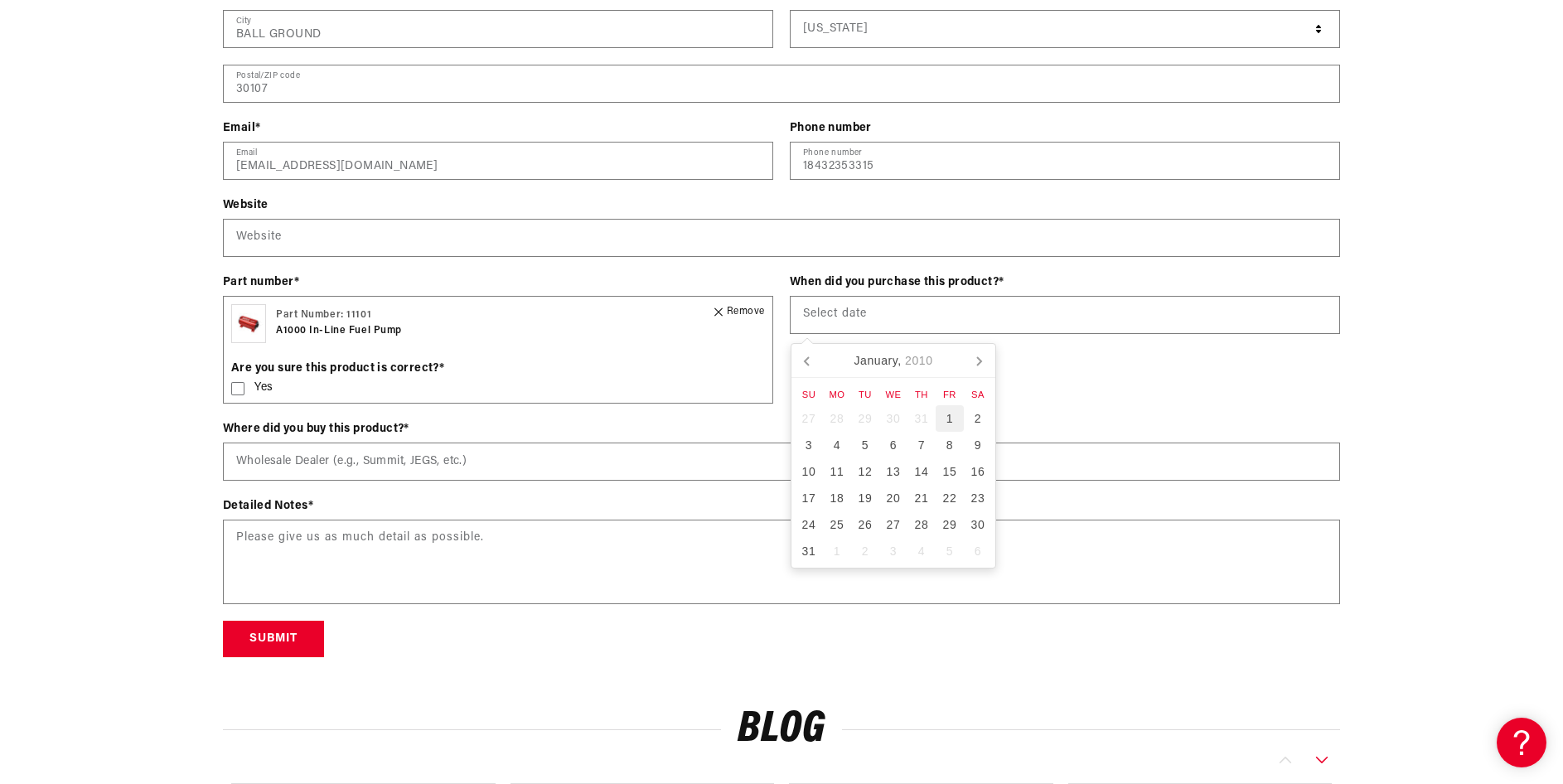
type input "[DATE]"
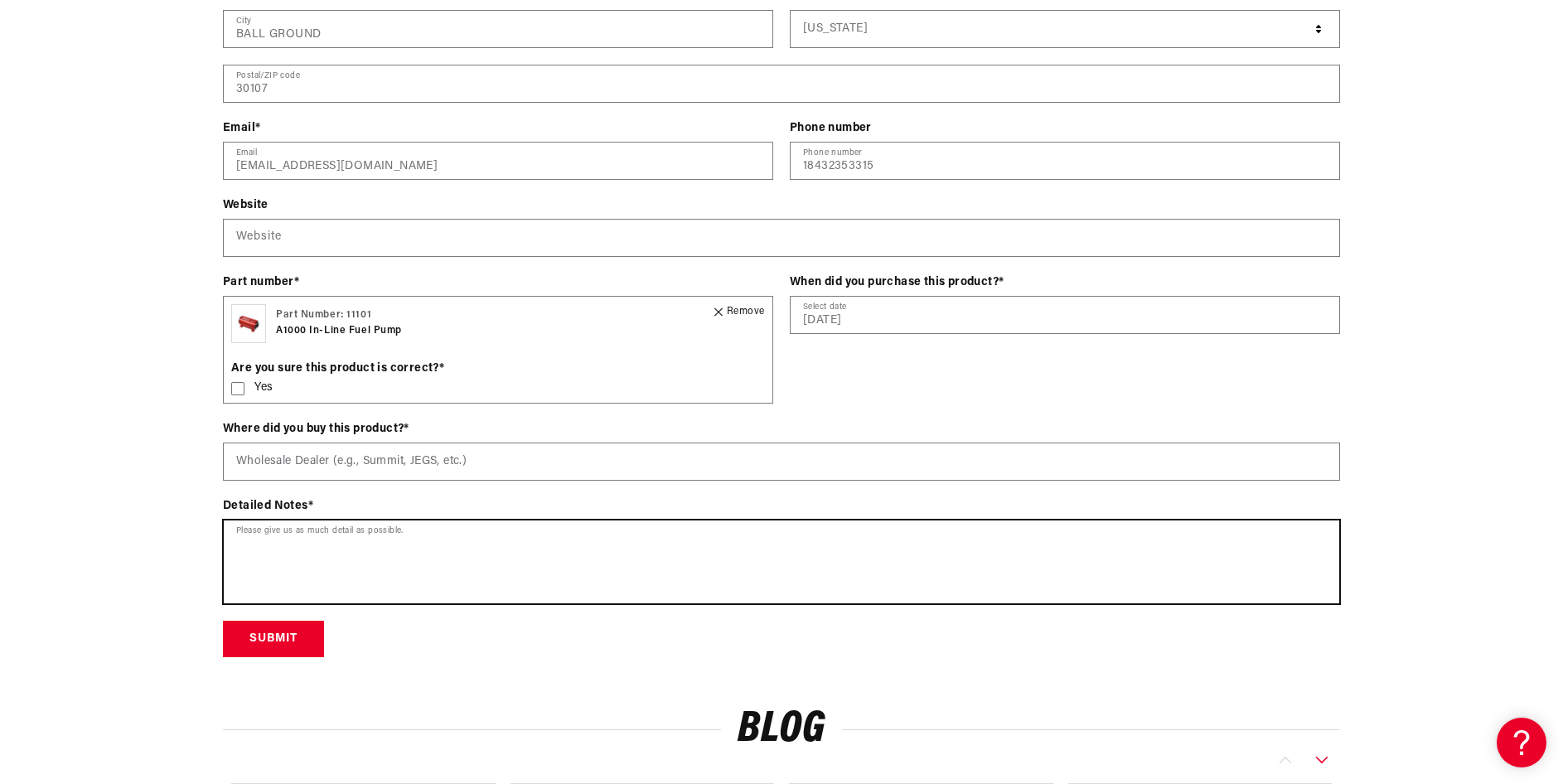
click at [241, 535] on textarea at bounding box center [782, 562] width 1115 height 83
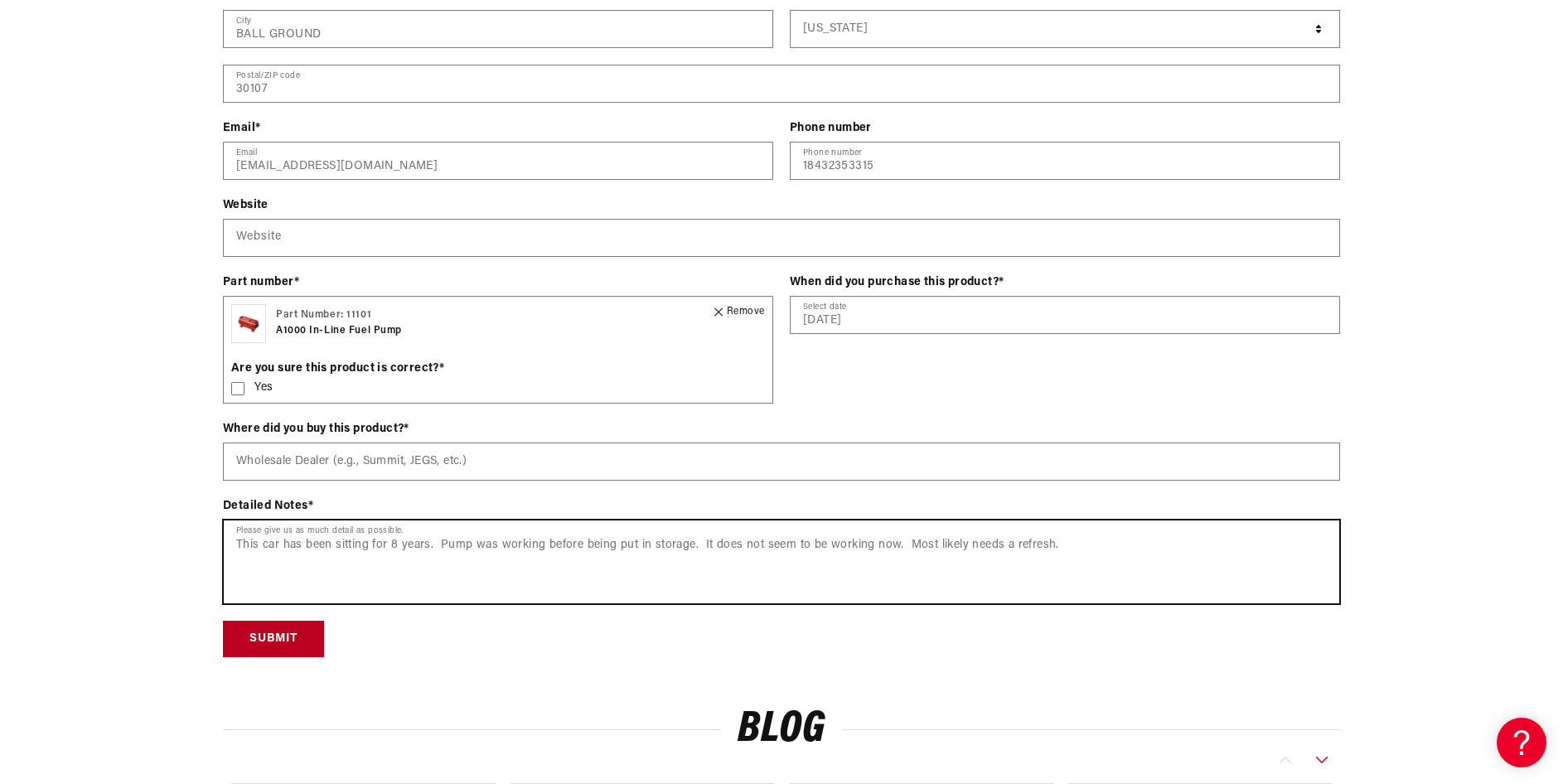
type textarea "This car has been sitting for 8 years. Pump was working before being put in sto…"
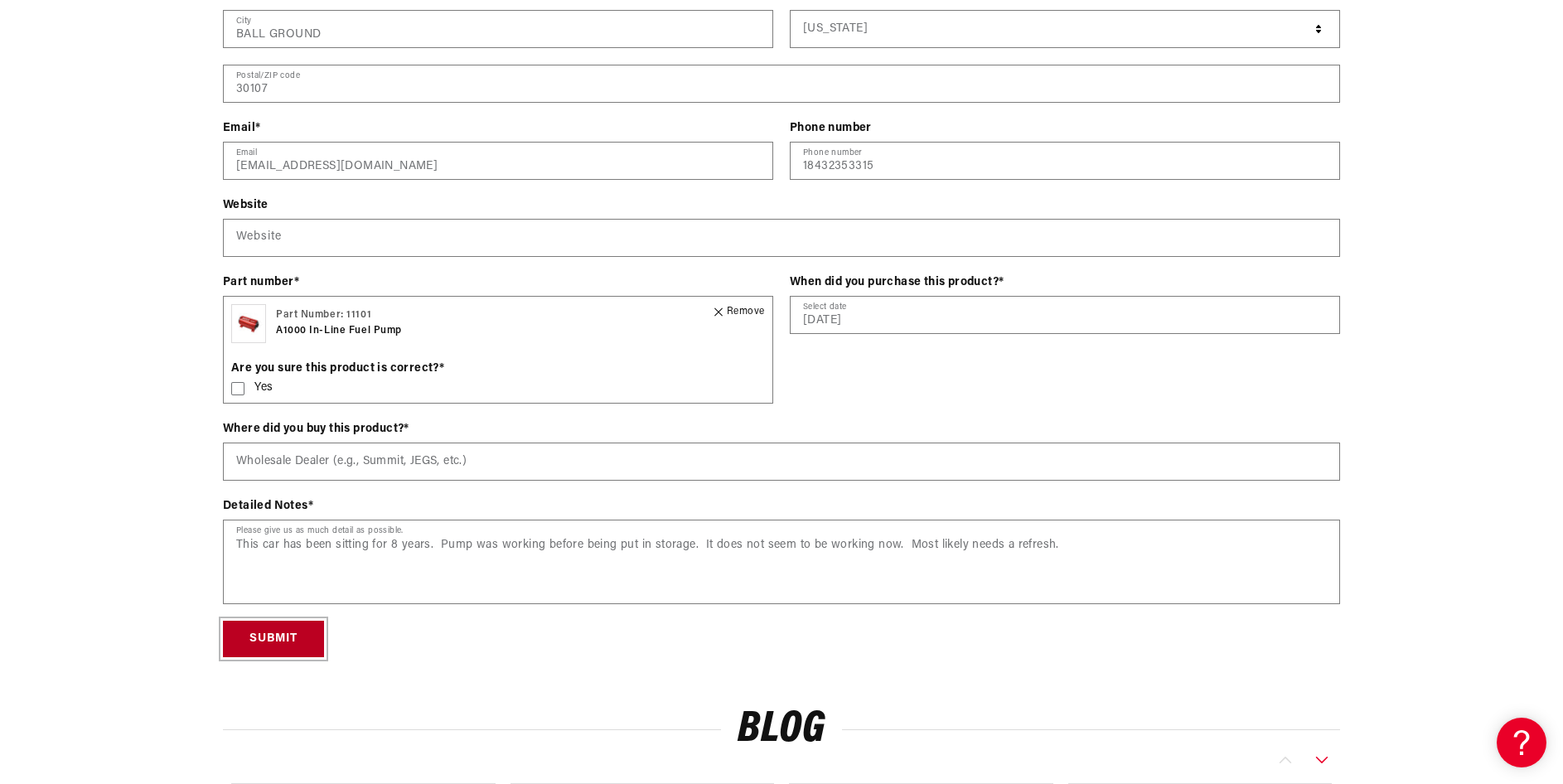
click at [270, 634] on button "Submit" at bounding box center [273, 639] width 101 height 37
